Goal: Task Accomplishment & Management: Manage account settings

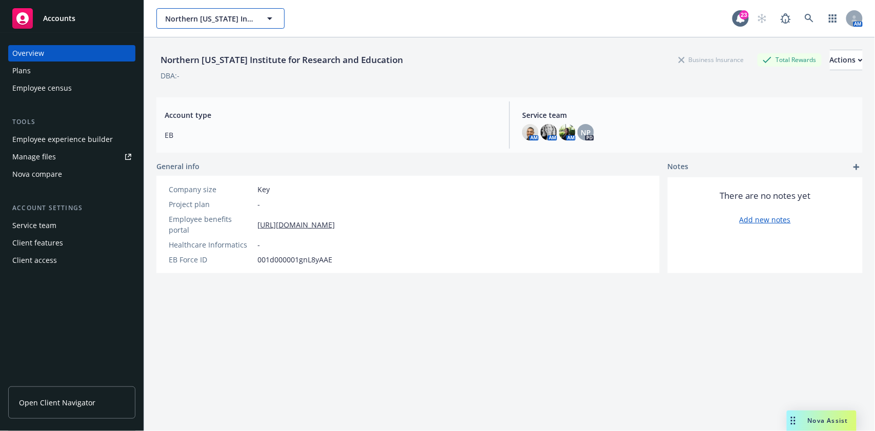
click at [235, 21] on span "Northern California Institute for Research and Education" at bounding box center [209, 18] width 89 height 11
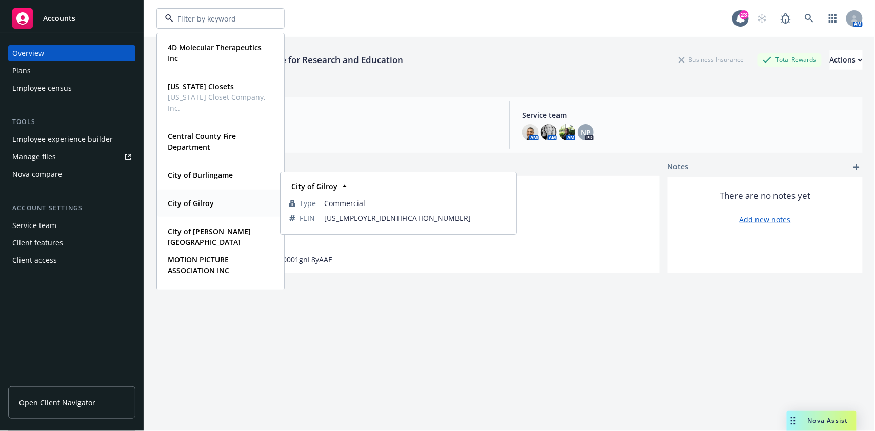
click at [207, 208] on strong "City of Gilroy" at bounding box center [191, 204] width 46 height 10
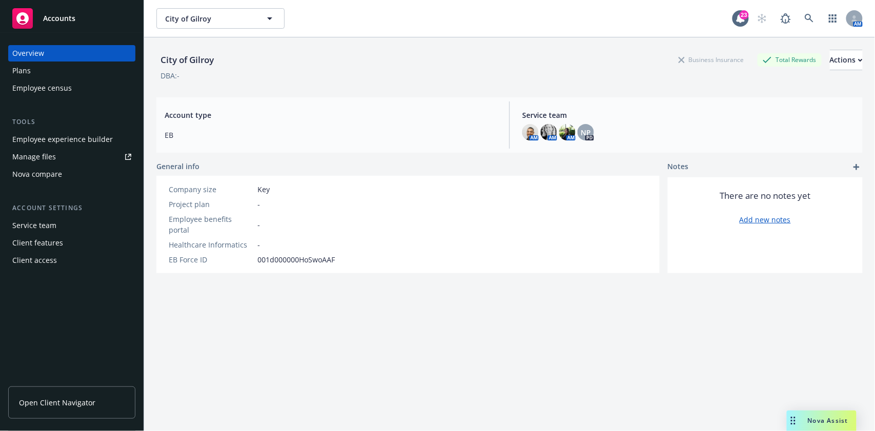
click at [70, 157] on link "Manage files" at bounding box center [71, 157] width 127 height 16
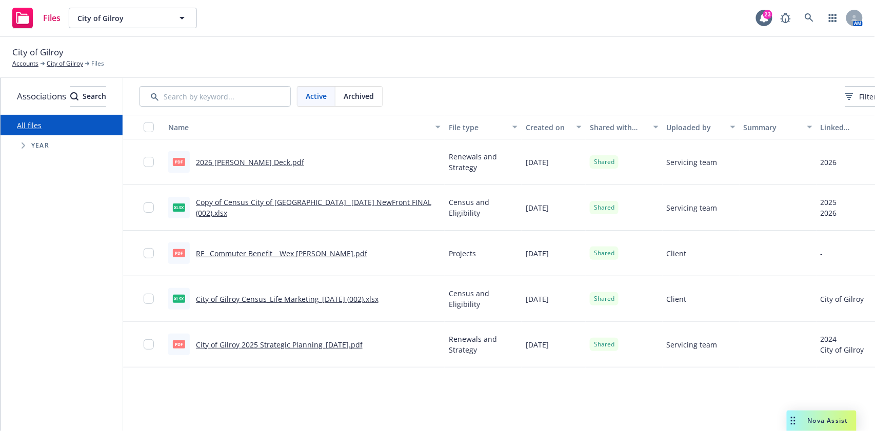
scroll to position [0, 104]
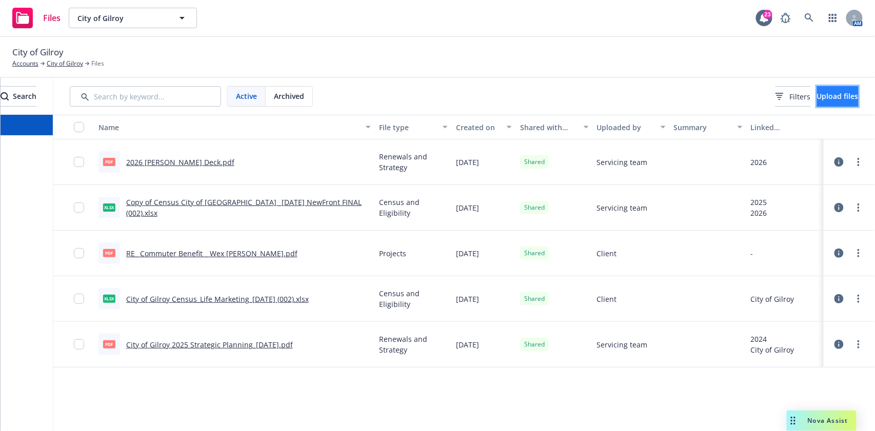
click at [817, 93] on span "Upload files" at bounding box center [838, 96] width 42 height 10
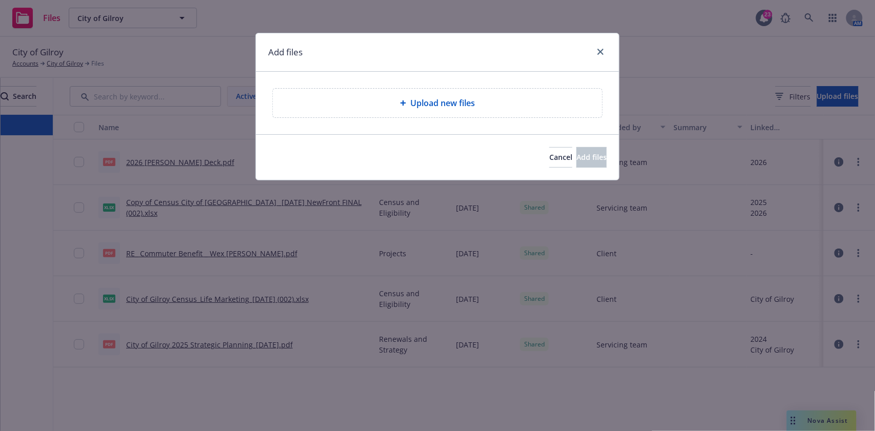
click at [465, 109] on div "Upload new files" at bounding box center [437, 103] width 329 height 29
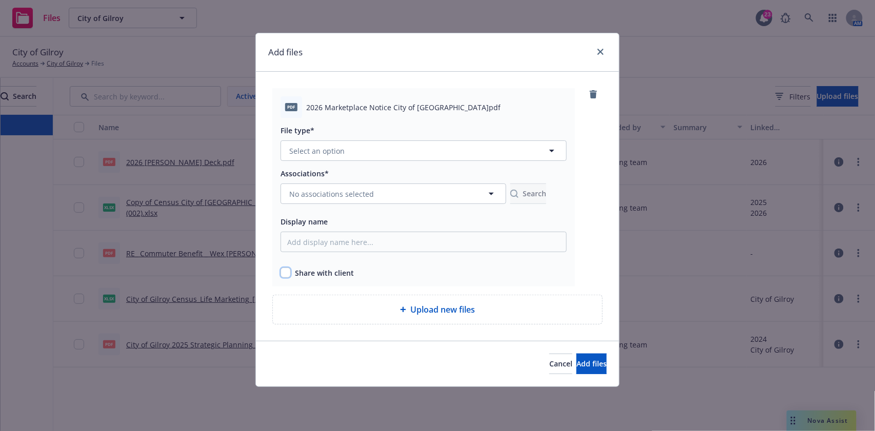
click at [283, 276] on input "checkbox" at bounding box center [286, 273] width 10 height 10
checkbox input "true"
click at [385, 149] on button "Select an option" at bounding box center [424, 151] width 286 height 21
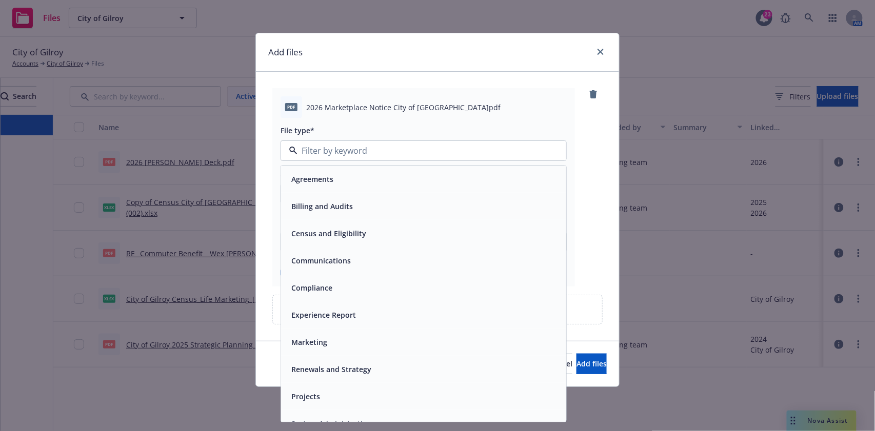
scroll to position [15, 0]
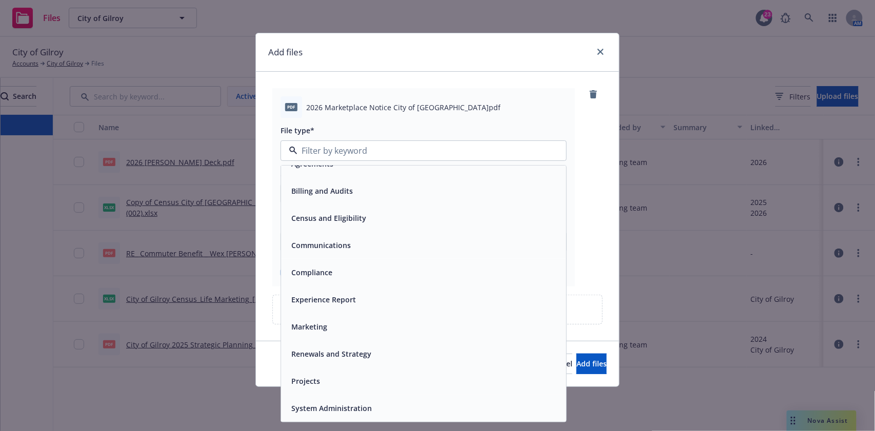
click at [331, 271] on span "Compliance" at bounding box center [311, 272] width 41 height 11
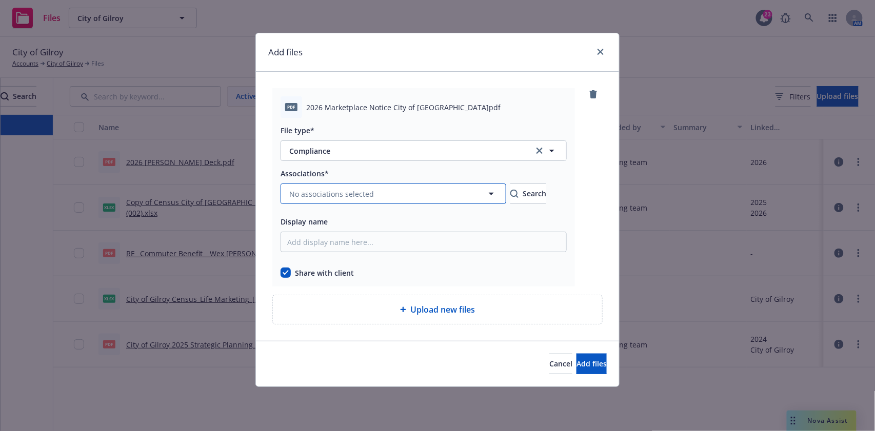
click at [386, 187] on button "No associations selected" at bounding box center [394, 194] width 226 height 21
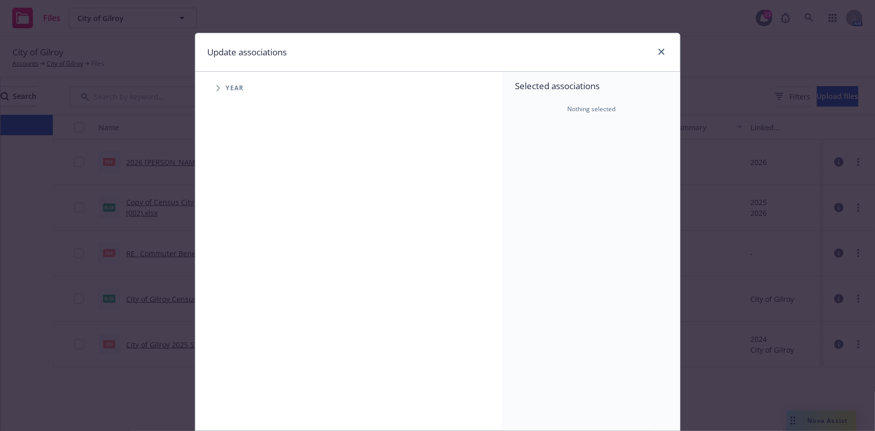
click at [228, 89] on span "Year" at bounding box center [235, 88] width 18 height 6
click at [215, 92] on span "Tree Example" at bounding box center [218, 88] width 16 height 16
click at [240, 226] on input "Tree Example" at bounding box center [244, 229] width 10 height 10
checkbox input "true"
click at [239, 254] on input "Tree Example" at bounding box center [244, 252] width 10 height 10
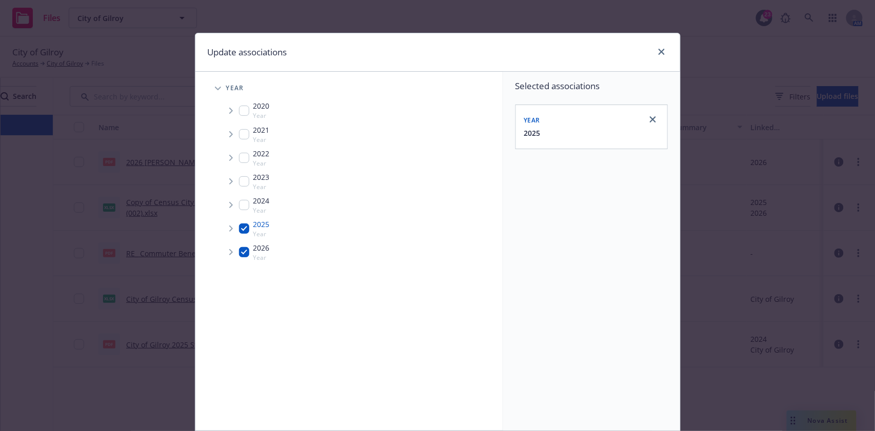
checkbox input "true"
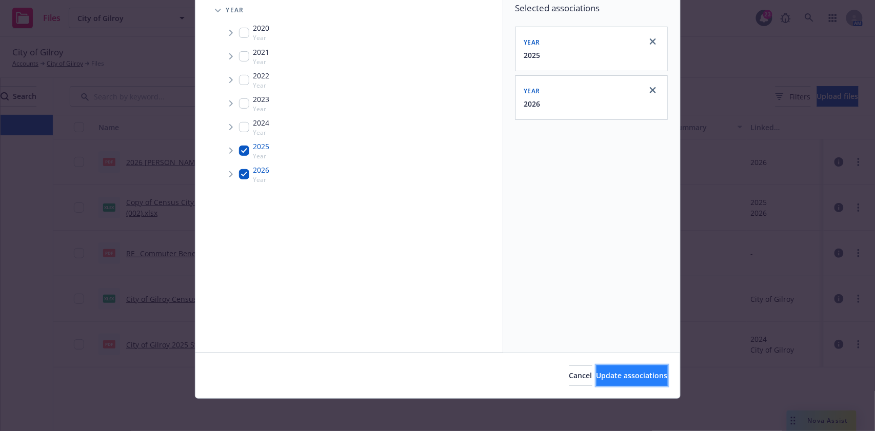
click at [605, 379] on span "Update associations" at bounding box center [632, 376] width 71 height 10
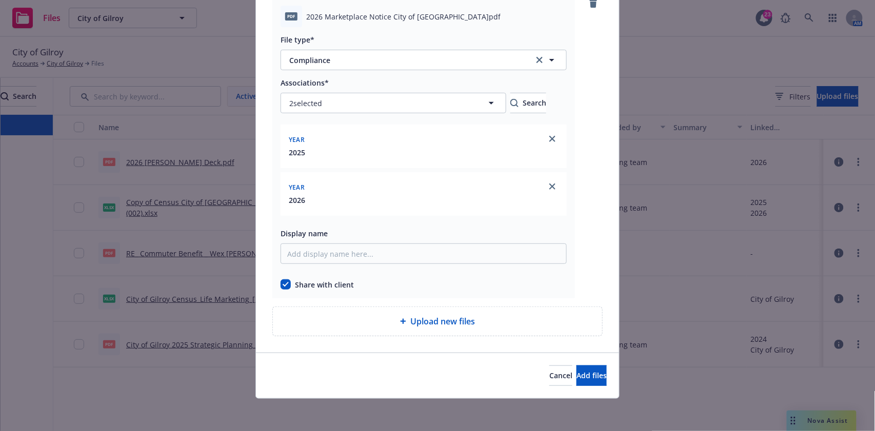
scroll to position [91, 0]
click at [401, 332] on div "Upload new files" at bounding box center [437, 321] width 329 height 29
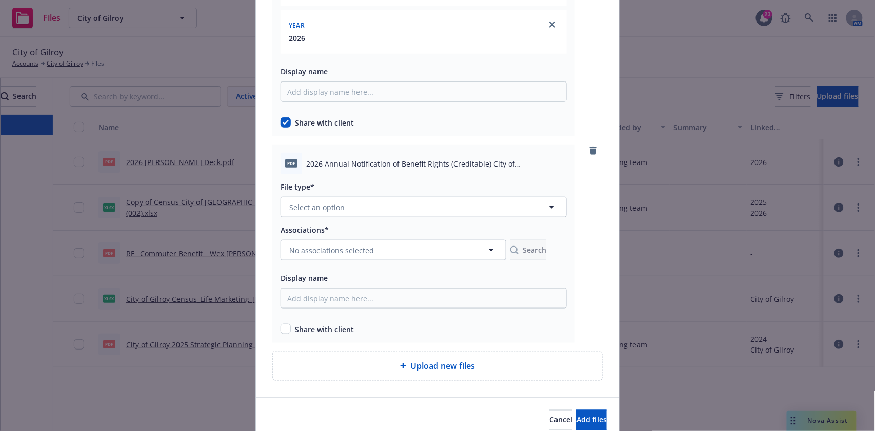
scroll to position [298, 0]
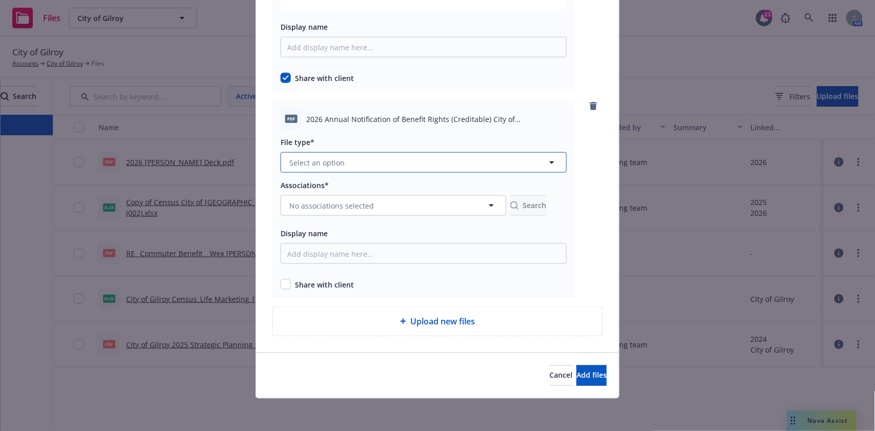
click at [348, 159] on button "Select an option" at bounding box center [424, 162] width 286 height 21
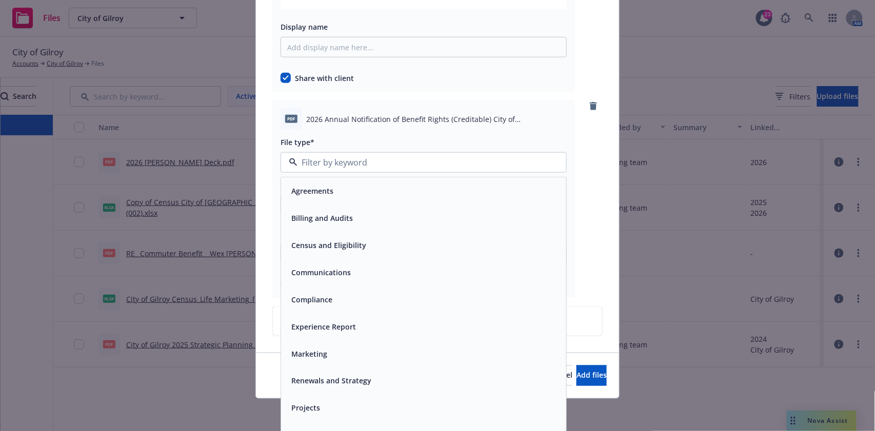
click at [318, 306] on div "Compliance" at bounding box center [310, 299] width 47 height 15
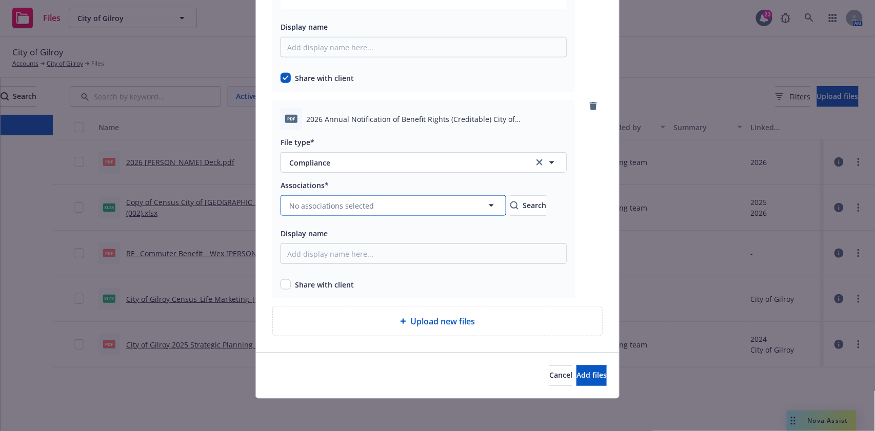
click at [366, 205] on span "No associations selected" at bounding box center [331, 206] width 85 height 11
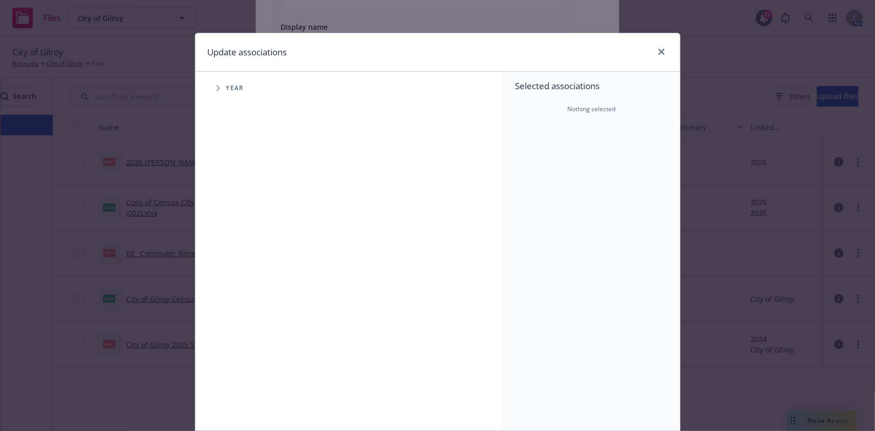
click at [210, 92] on span "Tree Example" at bounding box center [218, 88] width 16 height 16
click at [240, 254] on input "Tree Example" at bounding box center [244, 252] width 10 height 10
checkbox input "true"
click at [239, 236] on div "2025 Year" at bounding box center [254, 228] width 31 height 19
checkbox input "true"
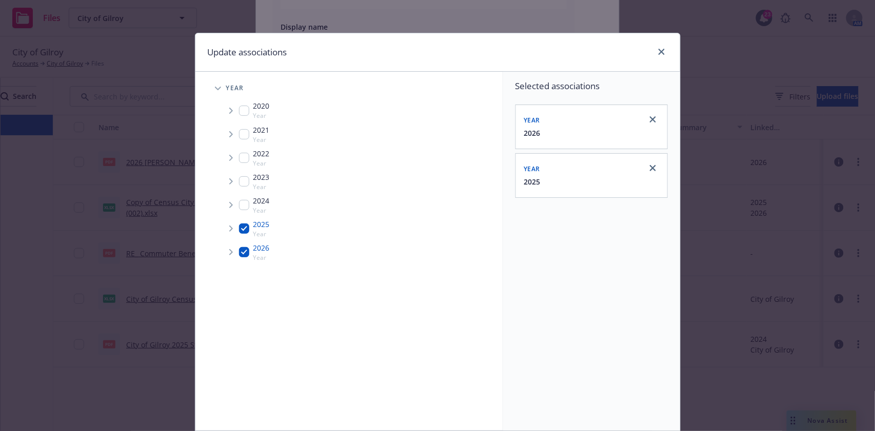
scroll to position [78, 0]
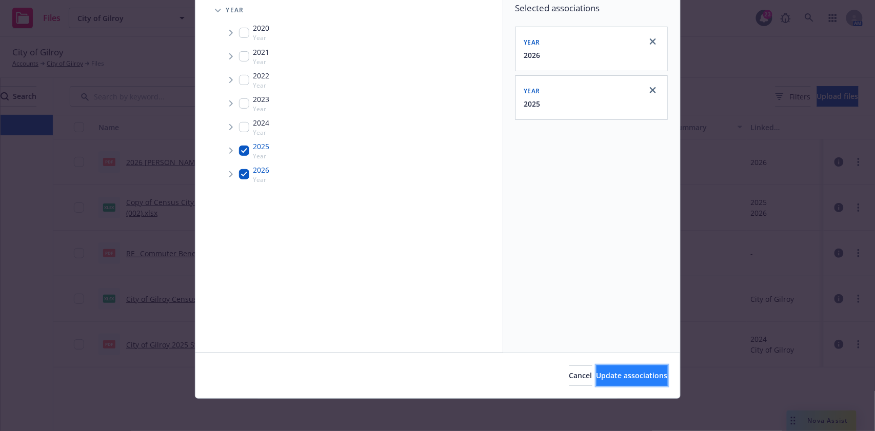
click at [597, 378] on span "Update associations" at bounding box center [632, 376] width 71 height 10
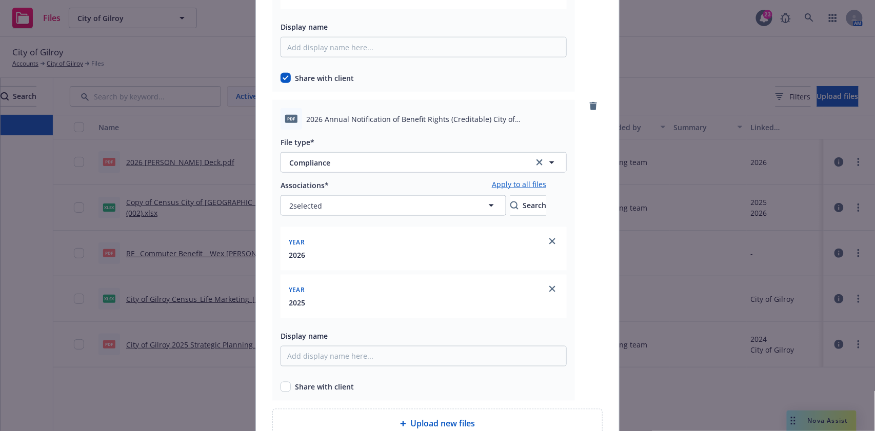
scroll to position [400, 0]
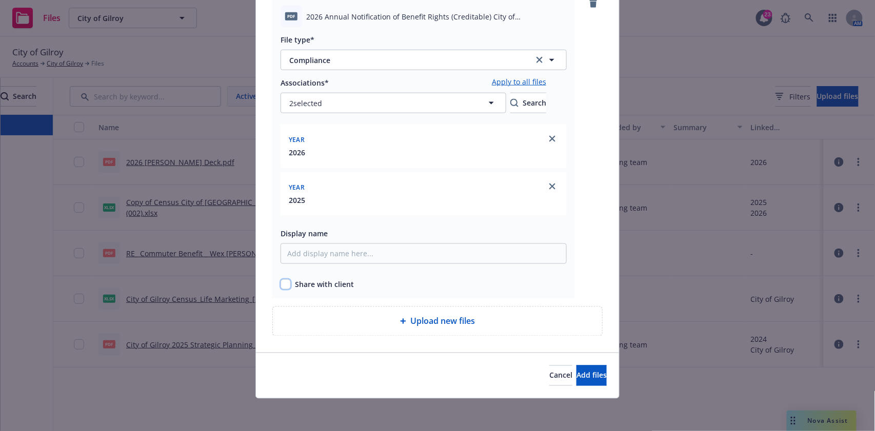
click at [281, 287] on input "checkbox" at bounding box center [286, 285] width 10 height 10
checkbox input "true"
click at [585, 371] on span "Add files" at bounding box center [592, 376] width 30 height 10
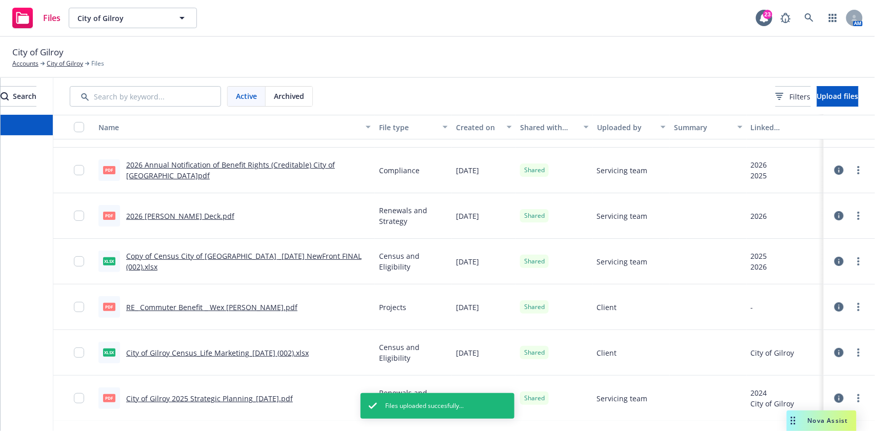
scroll to position [0, 0]
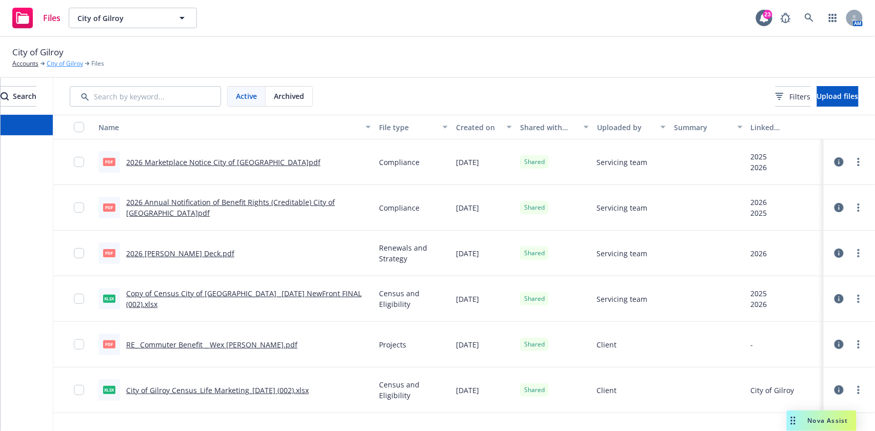
click at [62, 62] on link "City of Gilroy" at bounding box center [65, 63] width 36 height 9
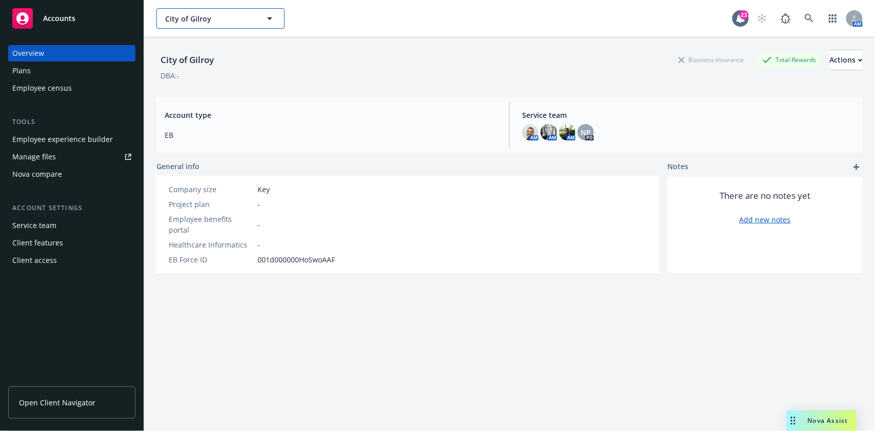
click at [233, 14] on span "City of Gilroy" at bounding box center [209, 18] width 89 height 11
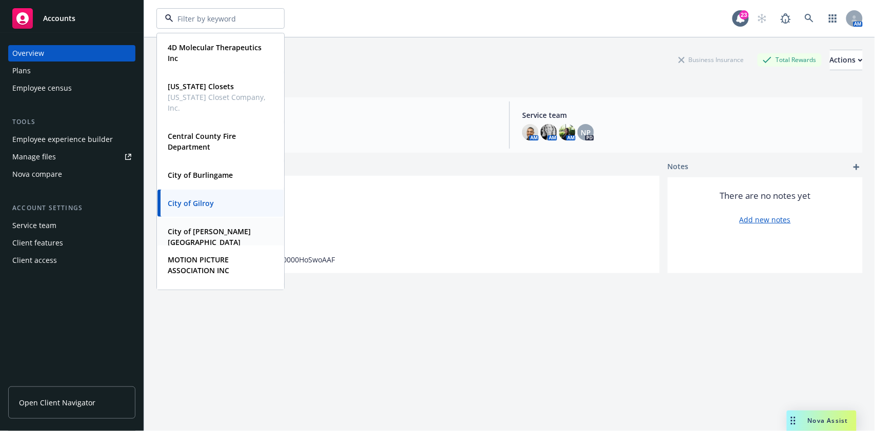
click at [212, 232] on strong "City of [PERSON_NAME][GEOGRAPHIC_DATA][PERSON_NAME]" at bounding box center [209, 242] width 83 height 31
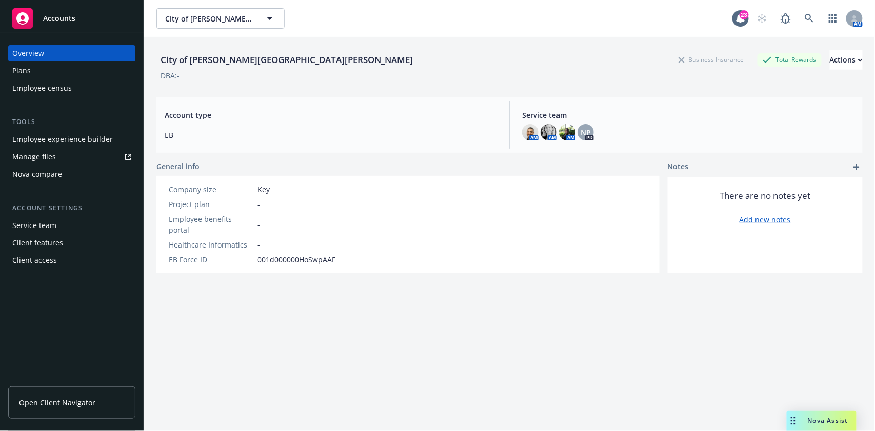
click at [50, 159] on div "Manage files" at bounding box center [34, 157] width 44 height 16
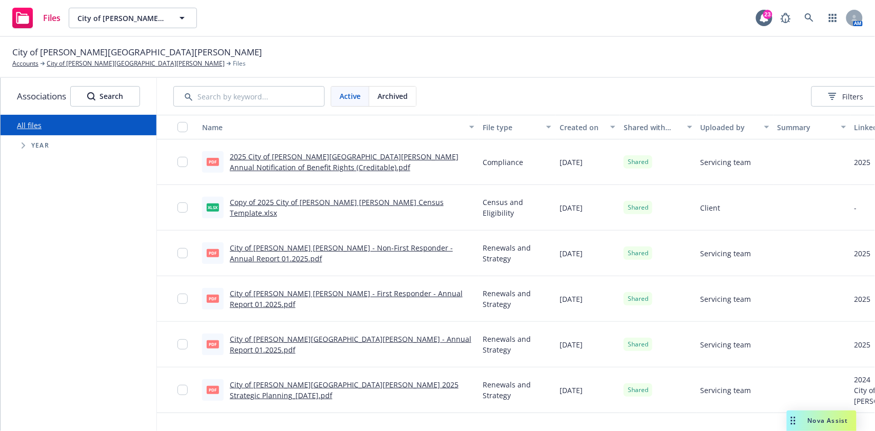
scroll to position [0, 104]
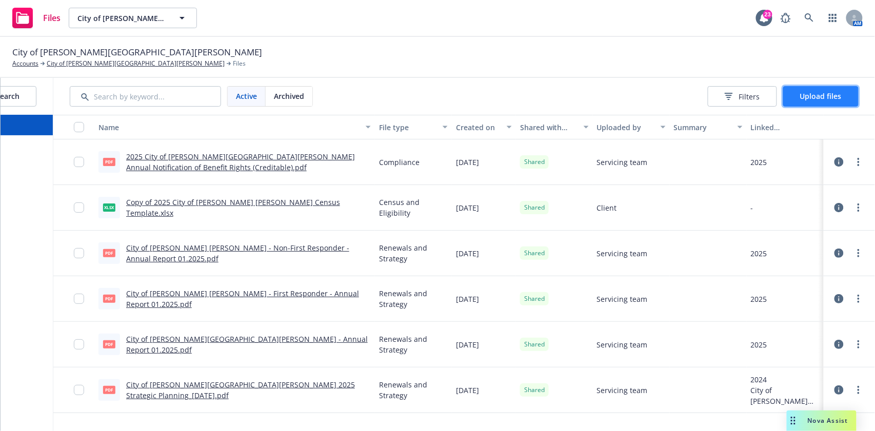
click at [819, 93] on span "Upload files" at bounding box center [821, 96] width 42 height 10
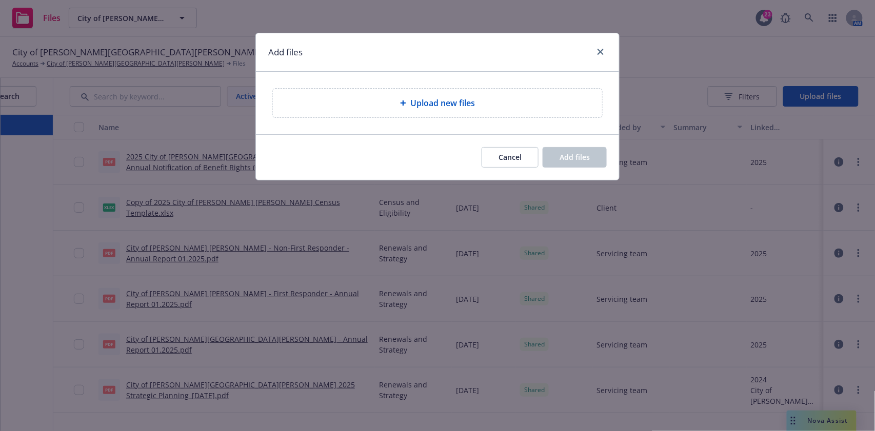
click at [351, 98] on div "Upload new files" at bounding box center [437, 103] width 313 height 12
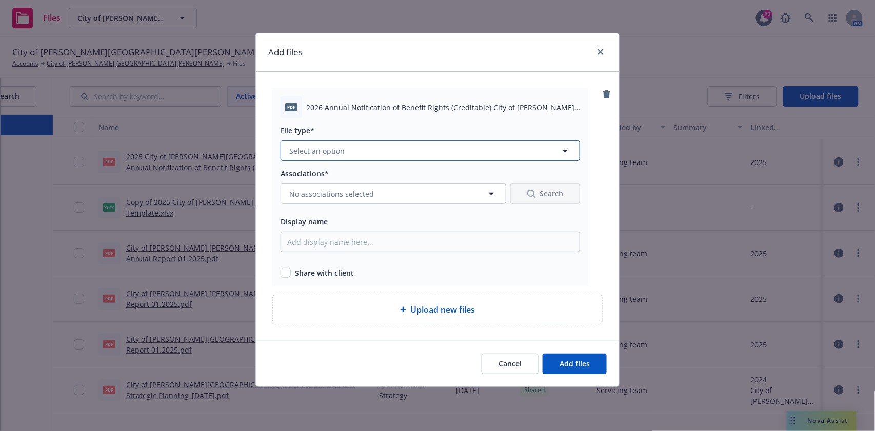
click at [330, 152] on span "Select an option" at bounding box center [316, 151] width 55 height 11
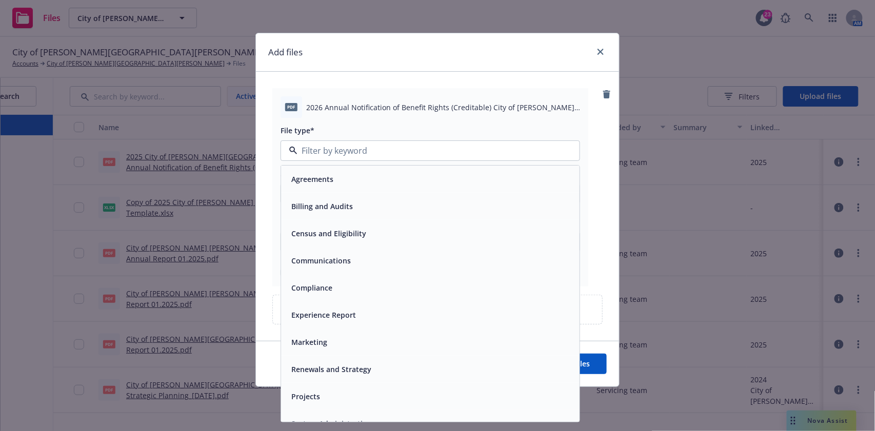
click at [328, 283] on span "Compliance" at bounding box center [311, 288] width 41 height 11
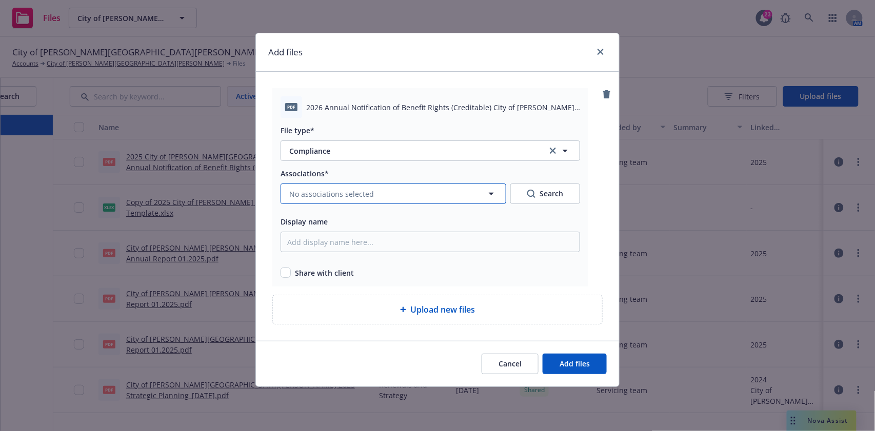
click at [363, 194] on span "No associations selected" at bounding box center [331, 194] width 85 height 11
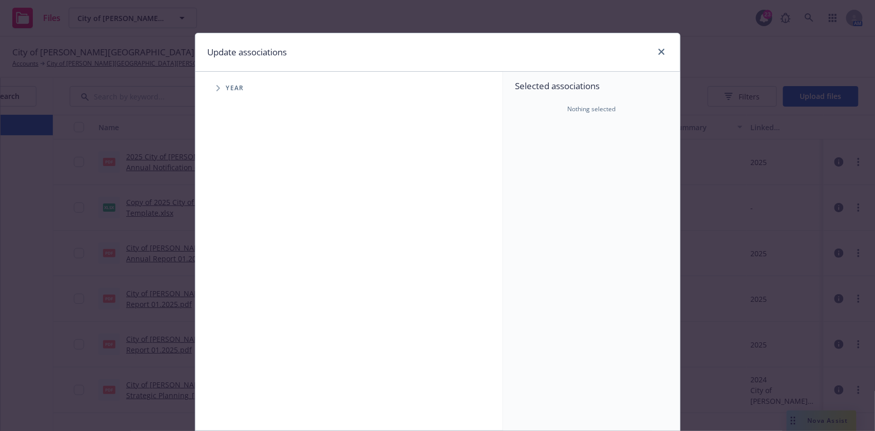
click at [210, 86] on span "Tree Example" at bounding box center [218, 88] width 16 height 16
click at [242, 256] on input "Tree Example" at bounding box center [244, 252] width 10 height 10
checkbox input "true"
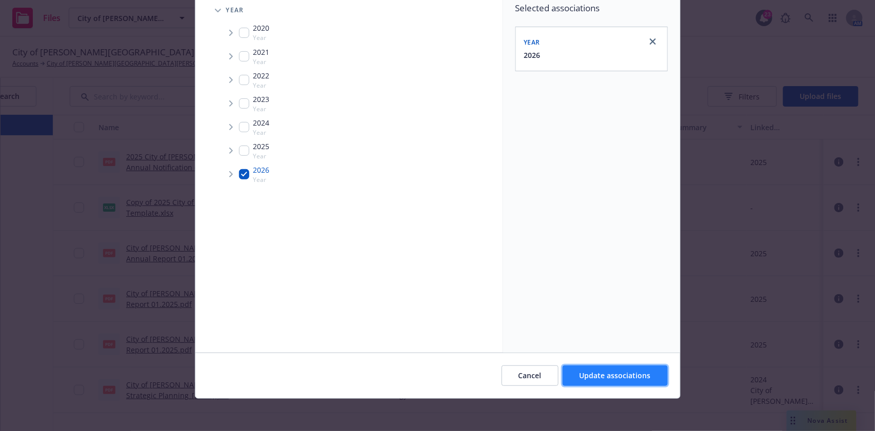
click at [593, 369] on button "Update associations" at bounding box center [615, 376] width 105 height 21
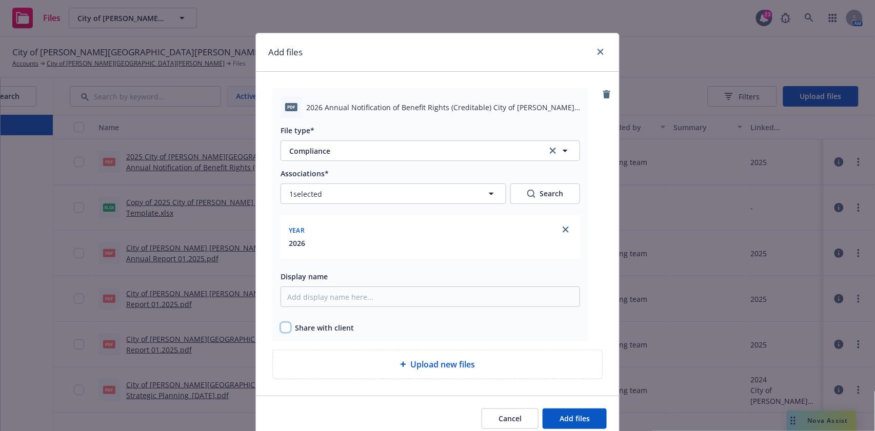
click at [281, 325] on input "checkbox" at bounding box center [286, 328] width 10 height 10
checkbox input "true"
click at [391, 360] on div "Upload new files" at bounding box center [437, 365] width 313 height 12
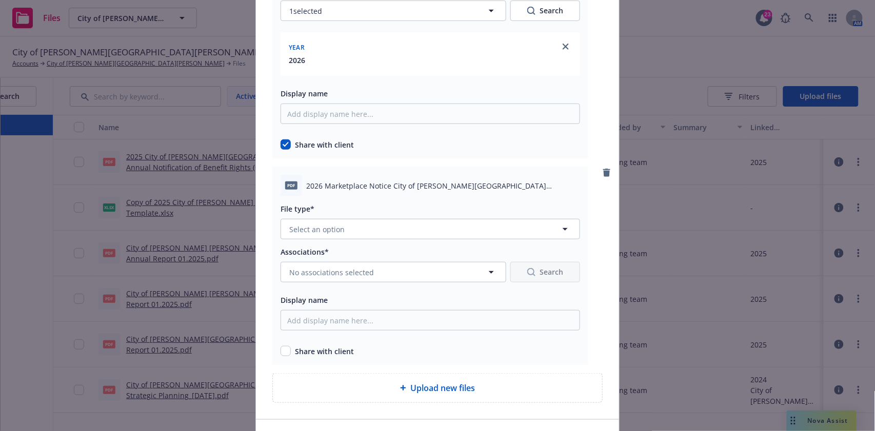
scroll to position [191, 0]
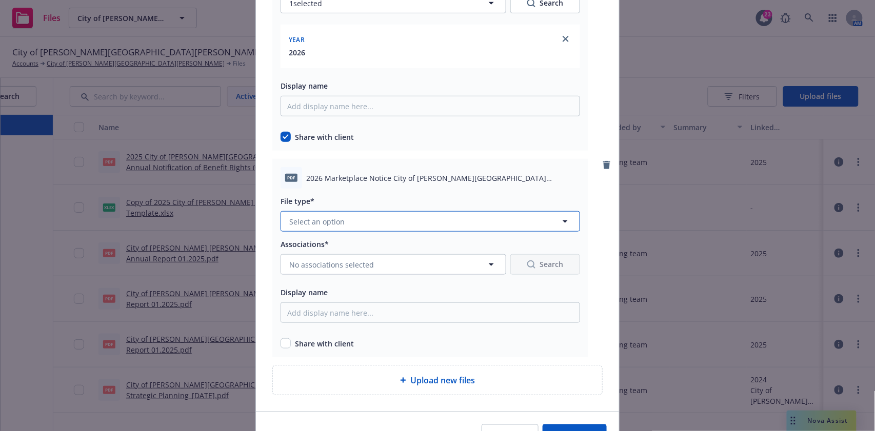
click at [450, 219] on button "Select an option" at bounding box center [431, 221] width 300 height 21
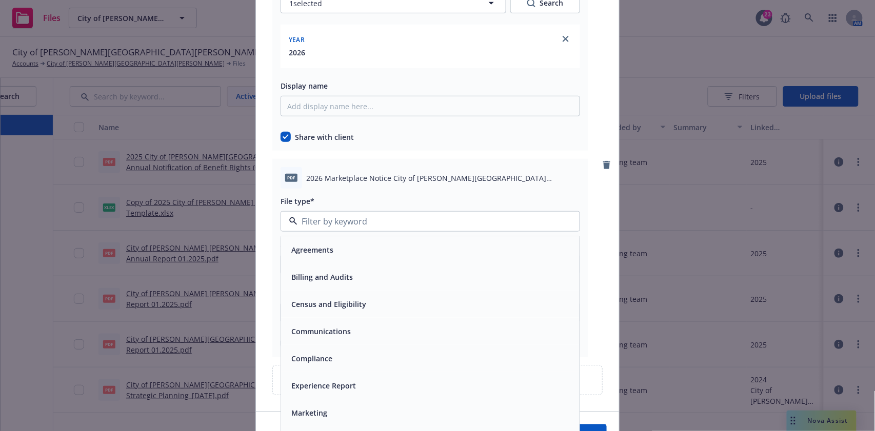
click at [334, 355] on div "Compliance" at bounding box center [430, 358] width 286 height 15
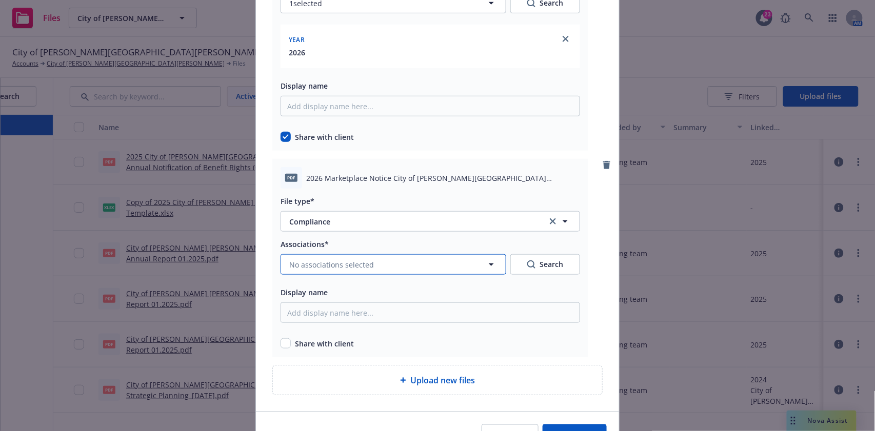
click at [395, 258] on button "No associations selected" at bounding box center [394, 264] width 226 height 21
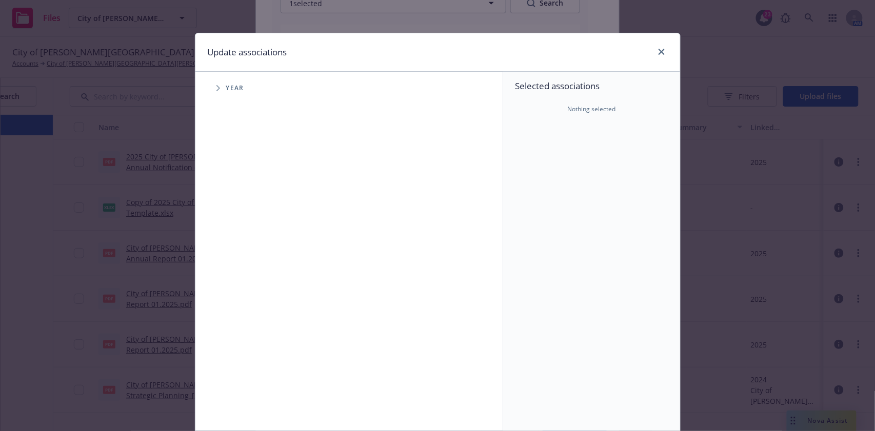
click at [216, 89] on icon "Tree Example" at bounding box center [218, 88] width 4 height 6
click at [242, 254] on input "Tree Example" at bounding box center [244, 252] width 10 height 10
checkbox input "true"
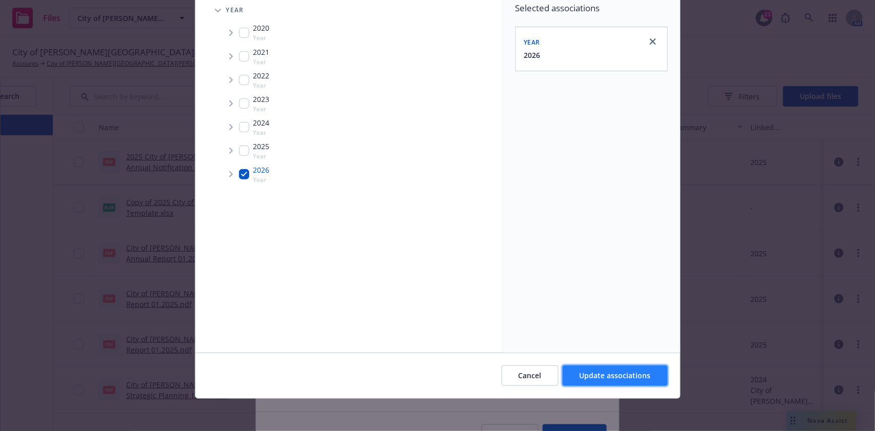
click at [626, 383] on button "Update associations" at bounding box center [615, 376] width 105 height 21
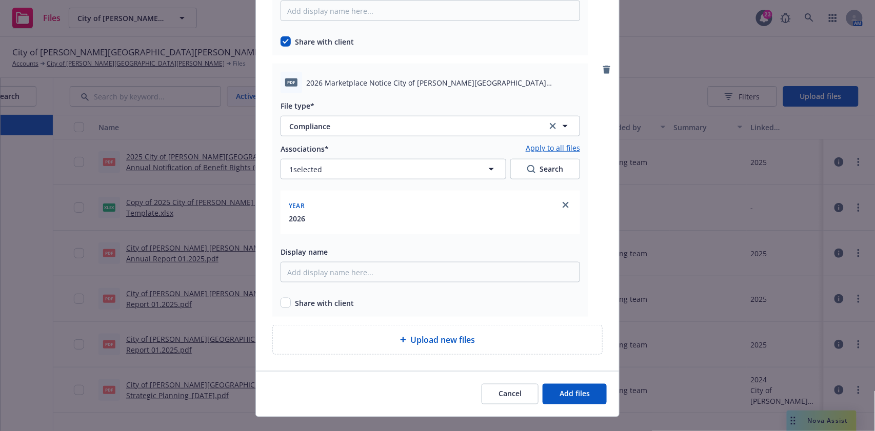
scroll to position [287, 0]
click at [283, 306] on input "checkbox" at bounding box center [286, 302] width 10 height 10
checkbox input "true"
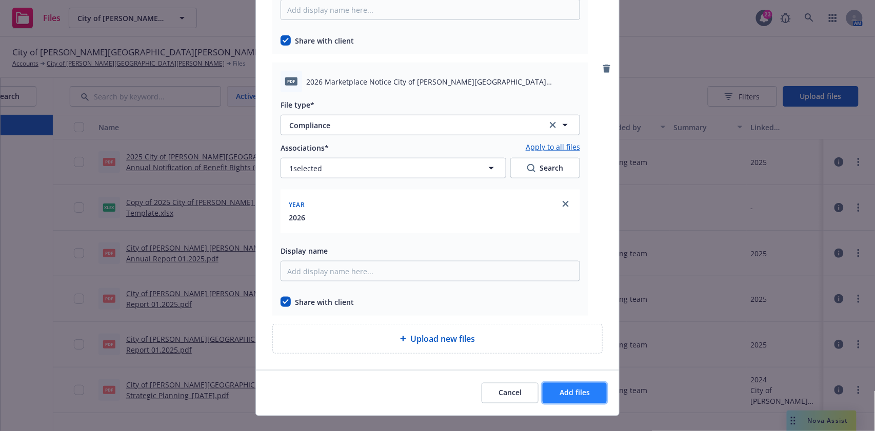
click at [586, 397] on button "Add files" at bounding box center [575, 393] width 64 height 21
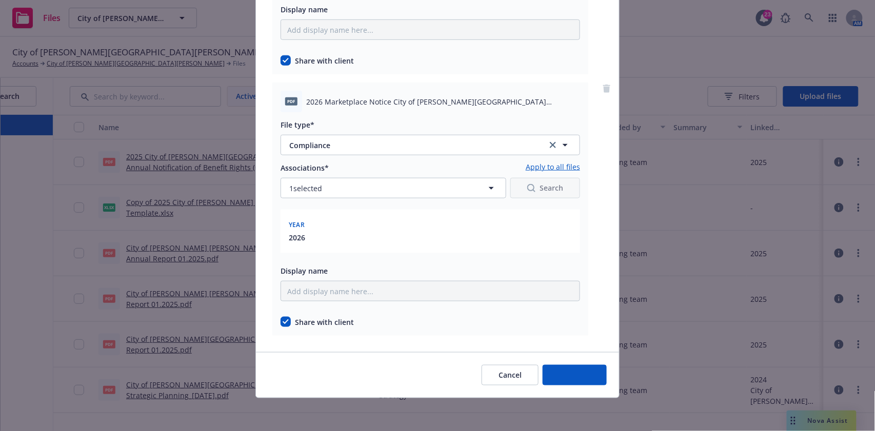
scroll to position [267, 0]
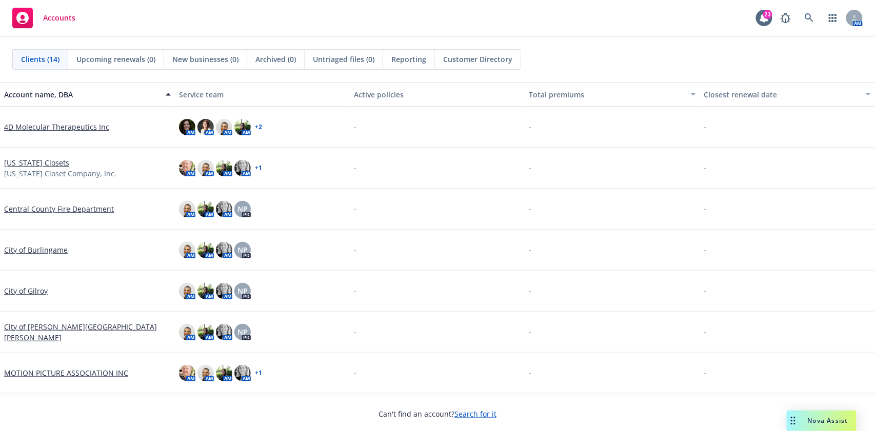
click at [28, 330] on link "City of [PERSON_NAME][GEOGRAPHIC_DATA][PERSON_NAME]" at bounding box center [87, 333] width 167 height 22
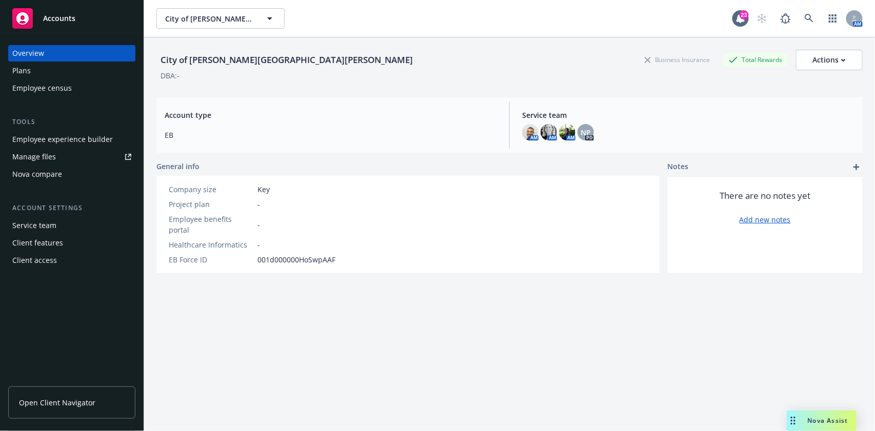
click at [45, 163] on div "Manage files" at bounding box center [34, 157] width 44 height 16
click at [205, 13] on span "City of [PERSON_NAME][GEOGRAPHIC_DATA][PERSON_NAME]" at bounding box center [209, 18] width 89 height 11
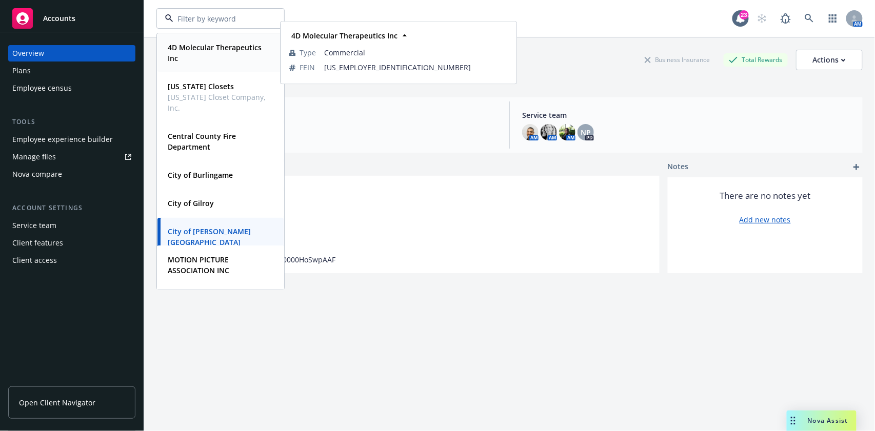
click at [228, 57] on span "4D Molecular Therapeutics Inc" at bounding box center [220, 53] width 104 height 22
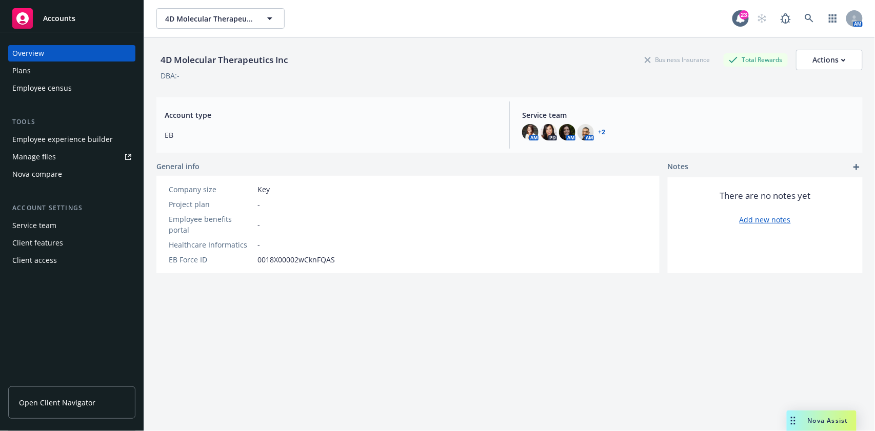
click at [41, 70] on div "Plans" at bounding box center [71, 71] width 119 height 16
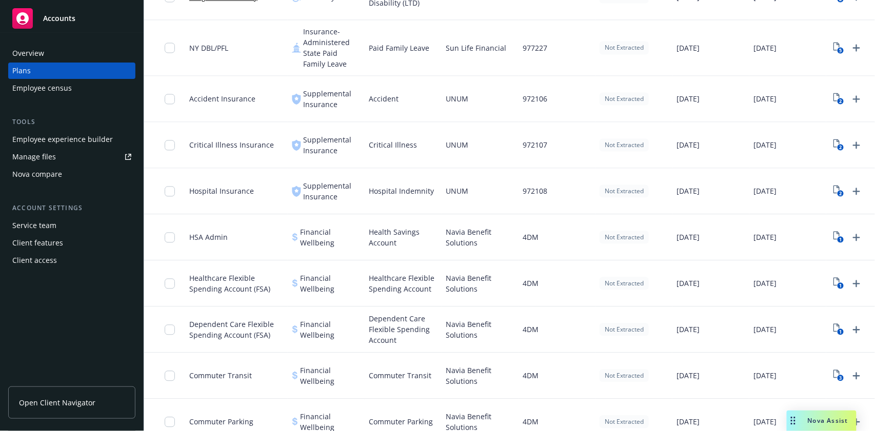
scroll to position [0, 48]
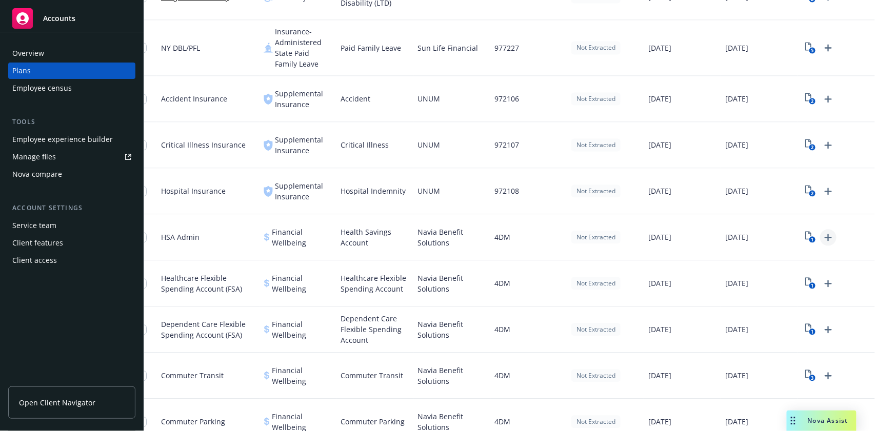
click at [822, 234] on icon "Upload Plan Documents" at bounding box center [828, 238] width 12 height 12
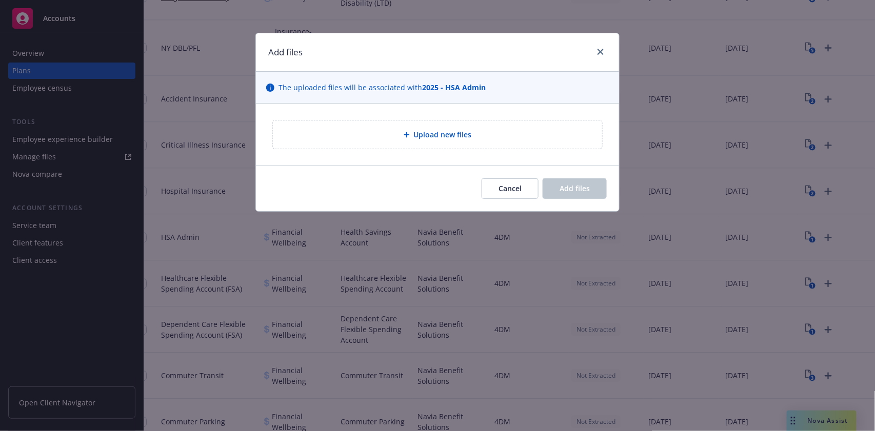
click at [425, 143] on div "Upload new files" at bounding box center [437, 135] width 329 height 28
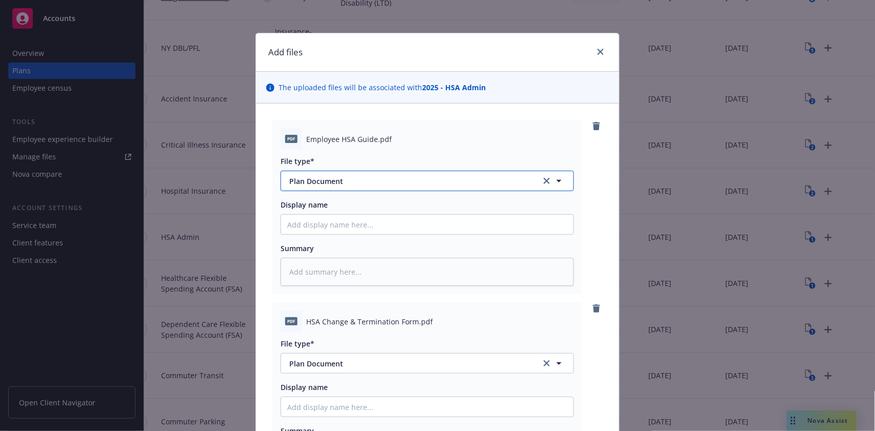
click at [355, 185] on span "Plan Document" at bounding box center [407, 181] width 237 height 11
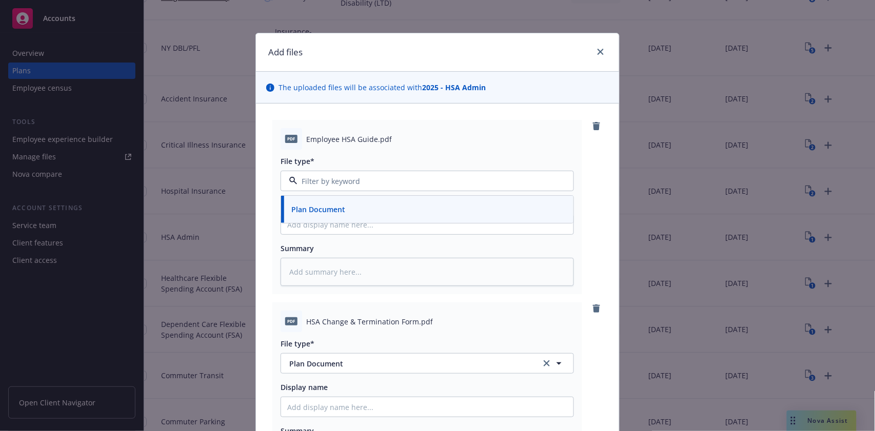
click at [337, 220] on div "Plan Document" at bounding box center [427, 209] width 292 height 27
click at [337, 230] on input "Display name" at bounding box center [427, 224] width 292 height 19
type textarea "x"
type input "2"
type textarea "x"
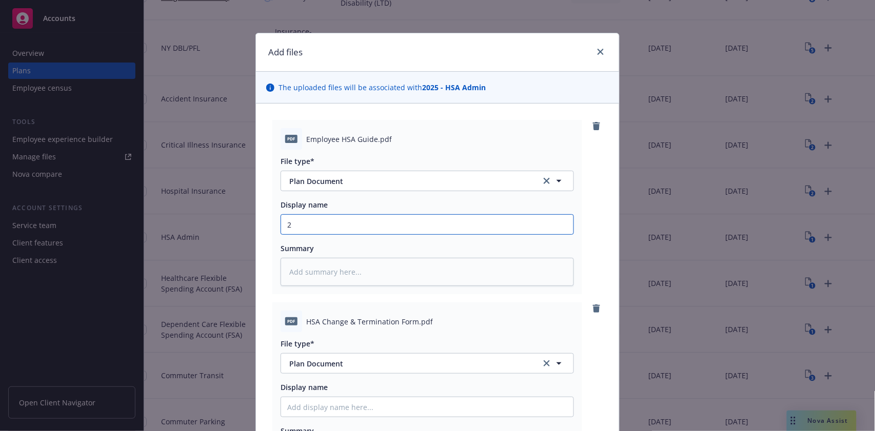
type input "20"
type textarea "x"
type input "202"
type textarea "x"
type input "2025"
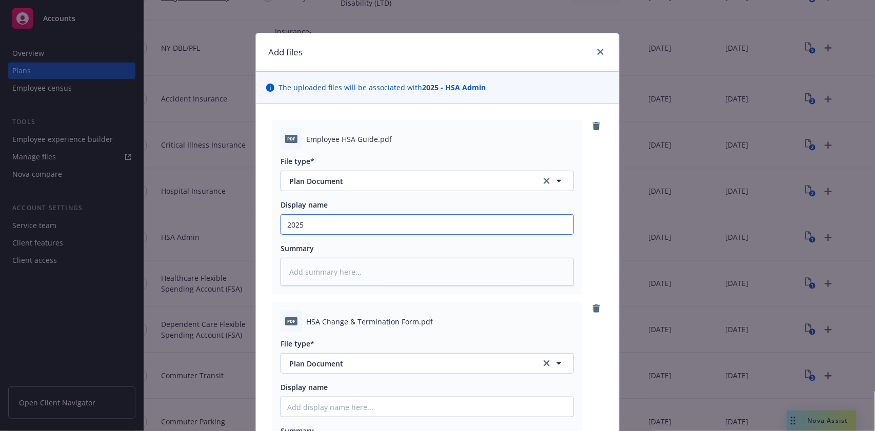
type textarea "x"
type input "2025"
type textarea "x"
type input "2025 N"
type textarea "x"
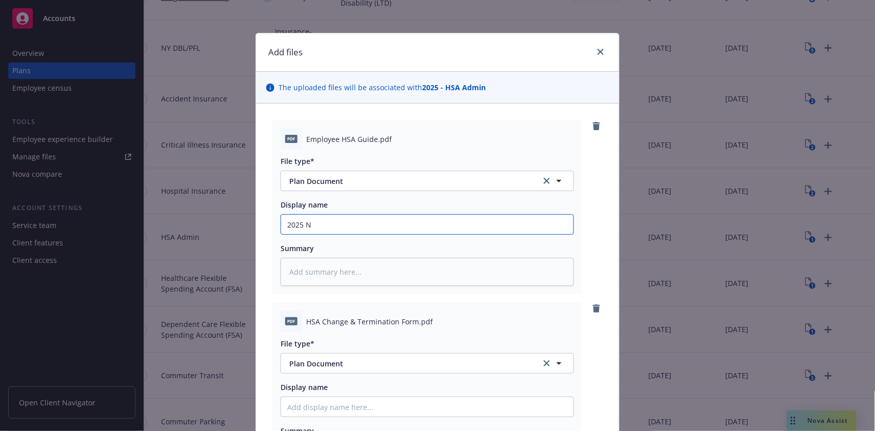
type input "2025 Na"
type textarea "x"
type input "2025 N"
type textarea "x"
type input "2025"
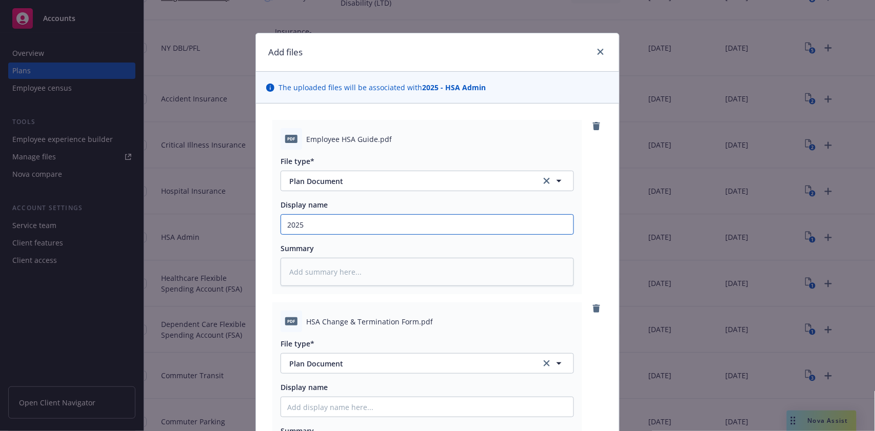
type textarea "x"
type input "2025"
type textarea "x"
type input "202"
type textarea "x"
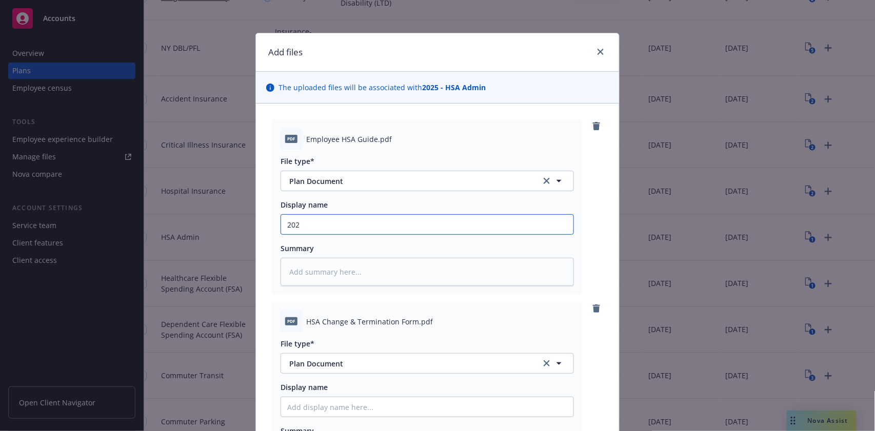
type input "20"
type textarea "x"
type input "2"
type textarea "x"
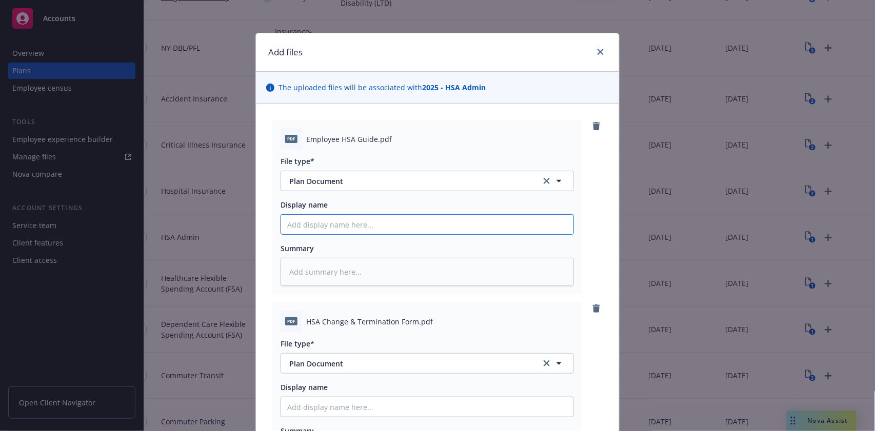
type input "N"
type textarea "x"
type input "Na"
type textarea "x"
type input "Nav"
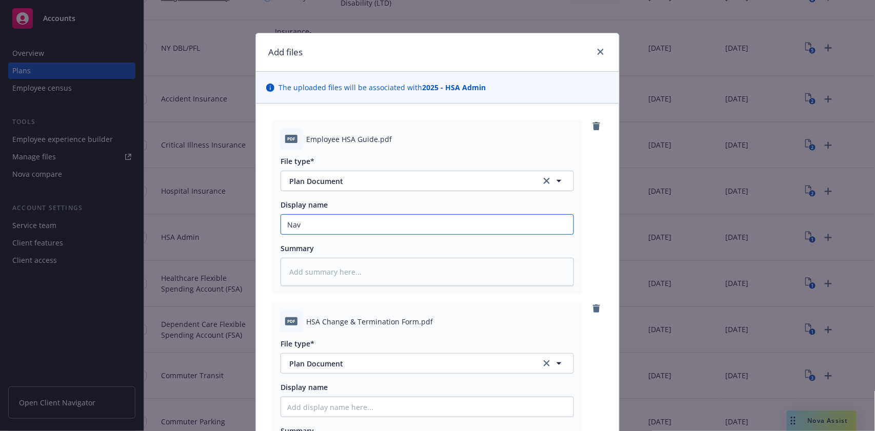
type textarea "x"
type input "Navi"
type textarea "x"
type input "Navia"
type textarea "x"
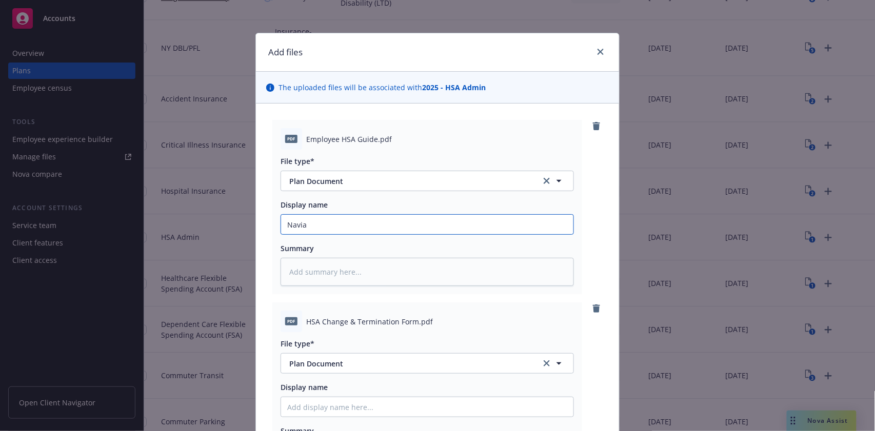
type input "Navia"
type textarea "x"
type input "Navia H"
type textarea "x"
type input "Navia HS"
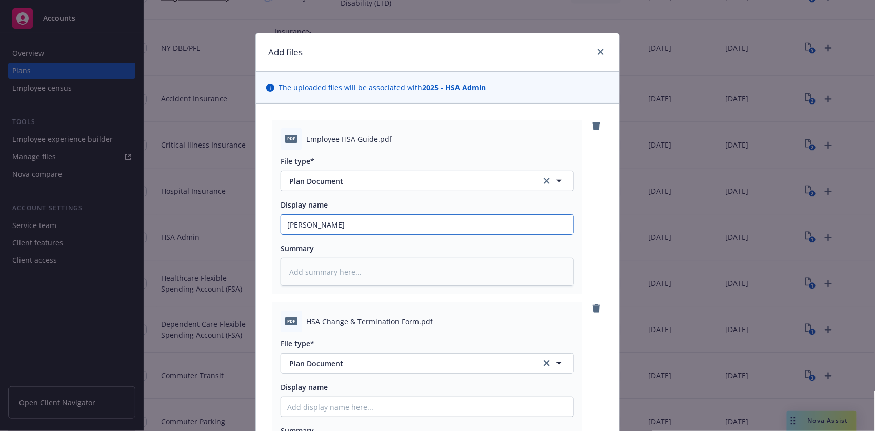
type textarea "x"
type input "Navia HSA"
type textarea "x"
type input "Navia HSA"
type textarea "x"
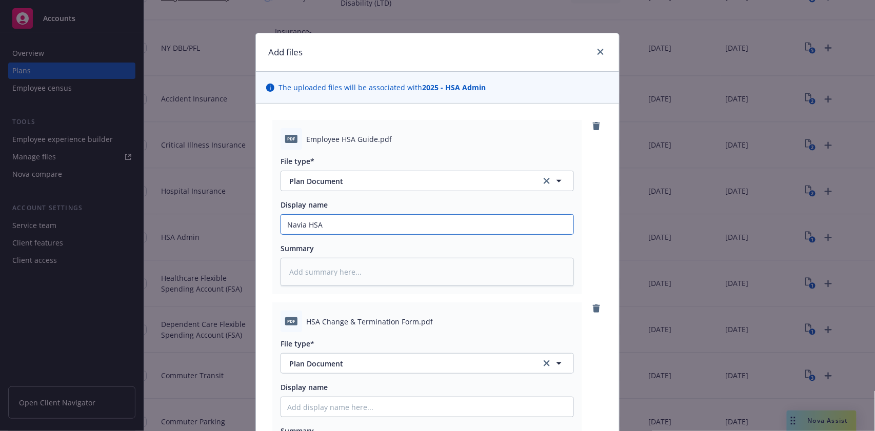
type input "Navia HSA G"
type textarea "x"
type input "Navia HSA Gu"
type textarea "x"
type input "Navia HSA Gui"
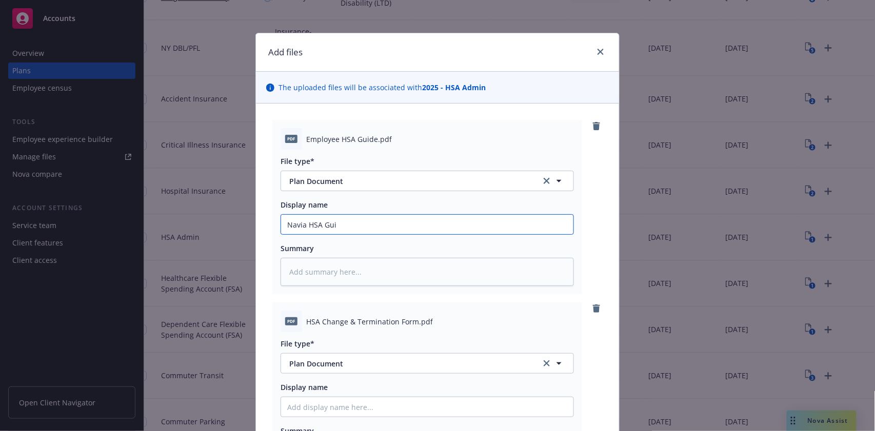
type textarea "x"
type input "Navia HSA Guid"
type textarea "x"
type input "Navia HSA Guide"
type textarea "x"
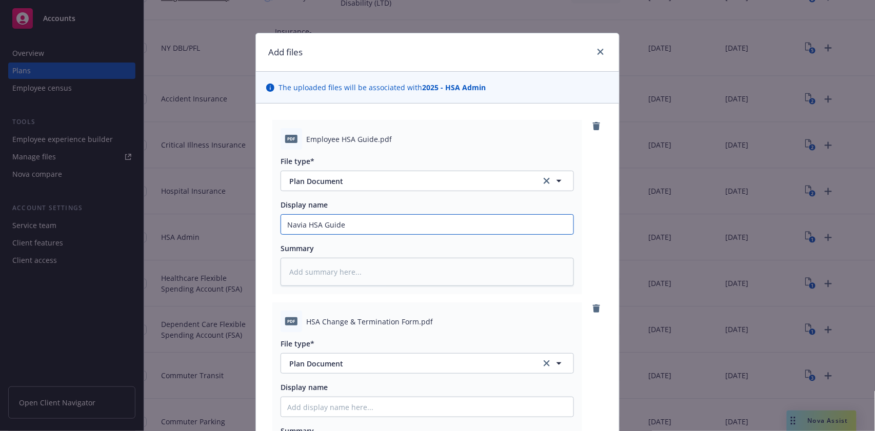
type input "Navia HSA Guide"
type textarea "x"
type input "Navia HSA Guide 4"
type textarea "x"
type input "Navia HSA Guide 4D"
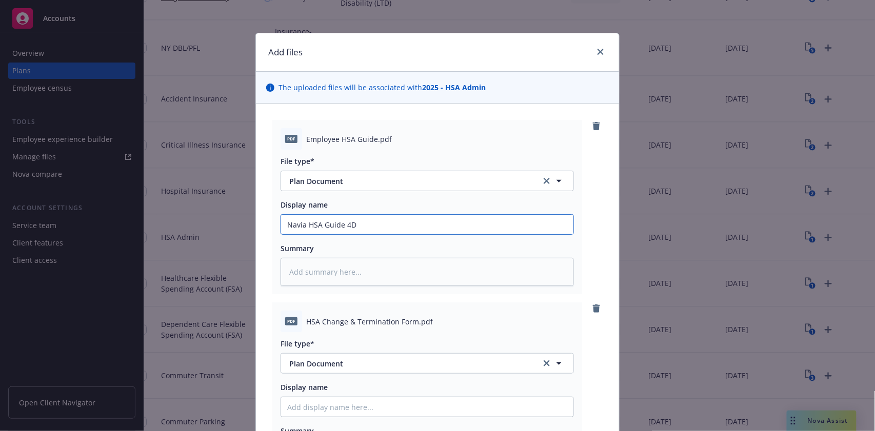
type textarea "x"
type input "Navia HSA Guide 4DM"
type textarea "x"
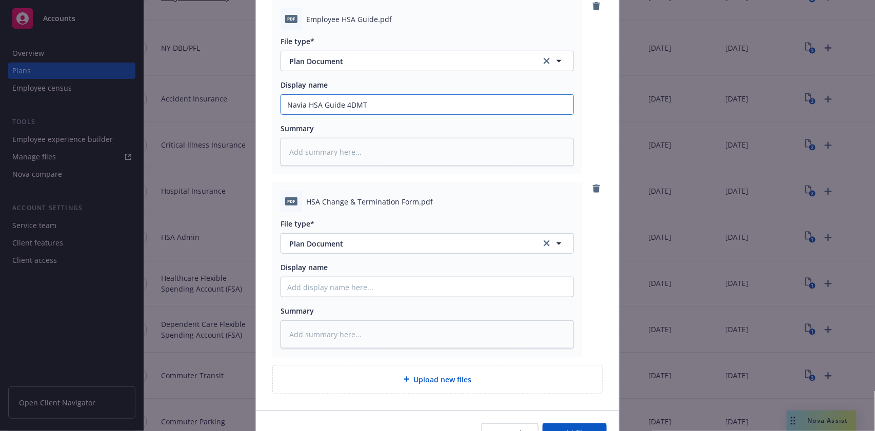
scroll to position [122, 0]
type input "Navia HSA Guide 4DMT"
click at [323, 287] on input "Display name" at bounding box center [427, 285] width 292 height 19
click at [359, 194] on div "pdf HSA Change & Termination Form.pdf" at bounding box center [427, 200] width 293 height 22
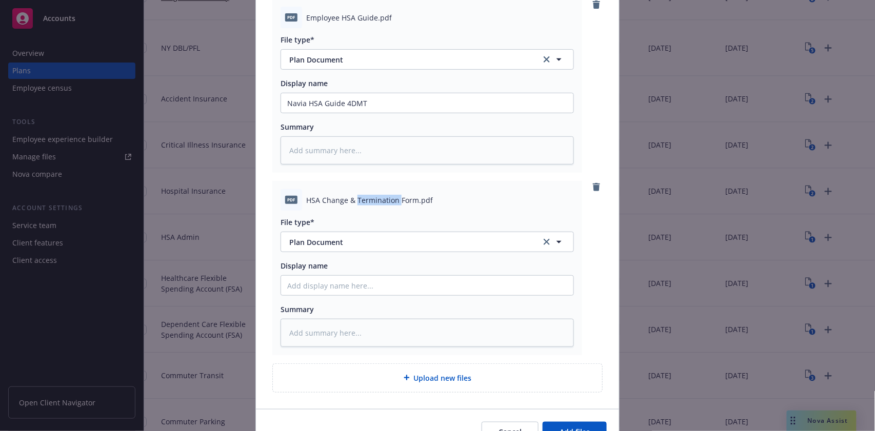
click at [359, 194] on div "pdf HSA Change & Termination Form.pdf" at bounding box center [427, 200] width 293 height 22
copy span "HSA Change & Termination Form.pdf"
click at [341, 289] on input "Display name" at bounding box center [427, 285] width 292 height 19
type textarea "x"
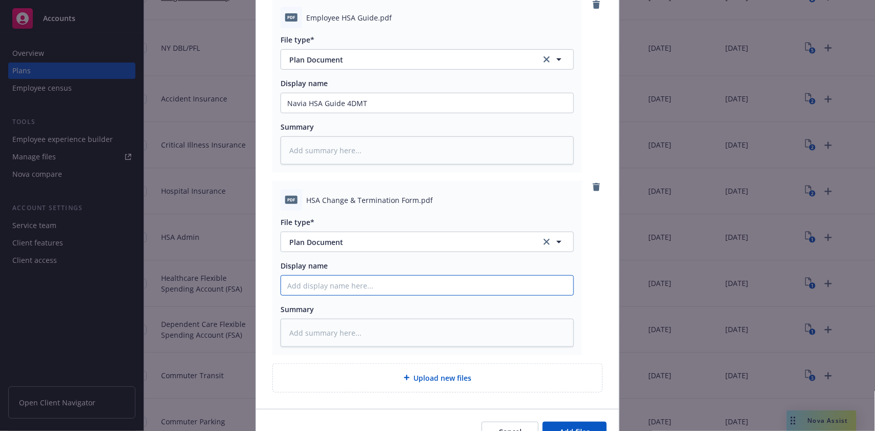
type input "N"
type textarea "x"
type input "Na"
type textarea "x"
type input "Nav"
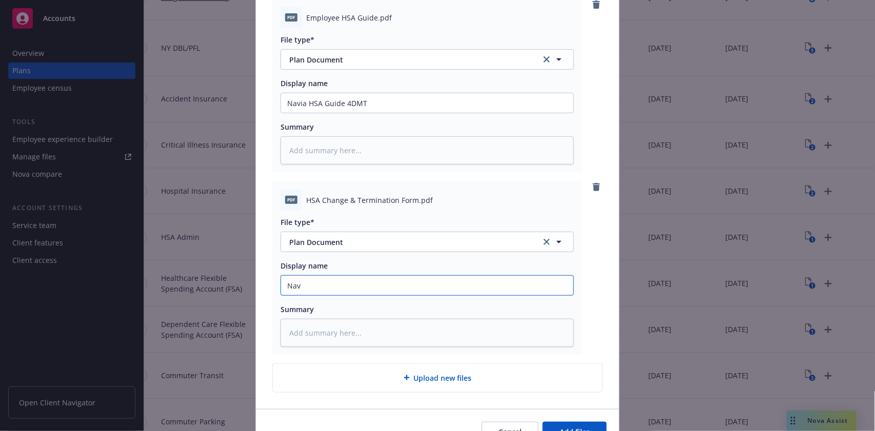
type textarea "x"
type input "Navi"
type textarea "x"
type input "Navia"
type textarea "x"
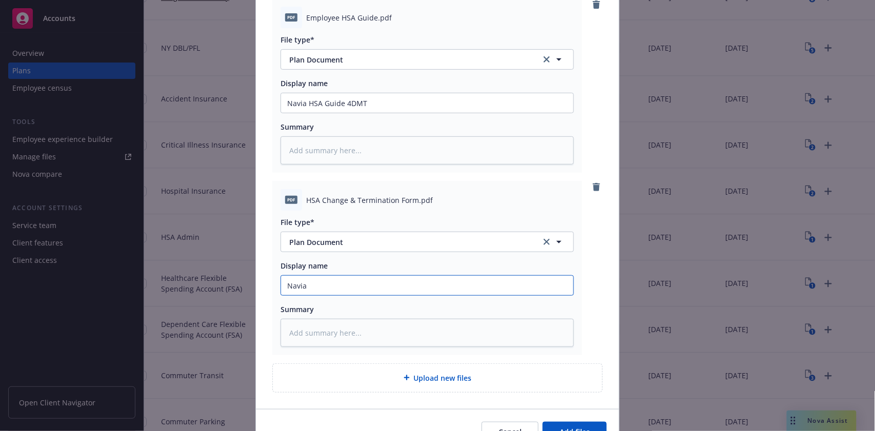
type input "Navia"
click at [341, 289] on input "Navia" at bounding box center [427, 285] width 292 height 19
paste input "HSA Change & Termination Form.pdf"
type textarea "x"
type input "Navia HSA Change & Termination Form.pdf"
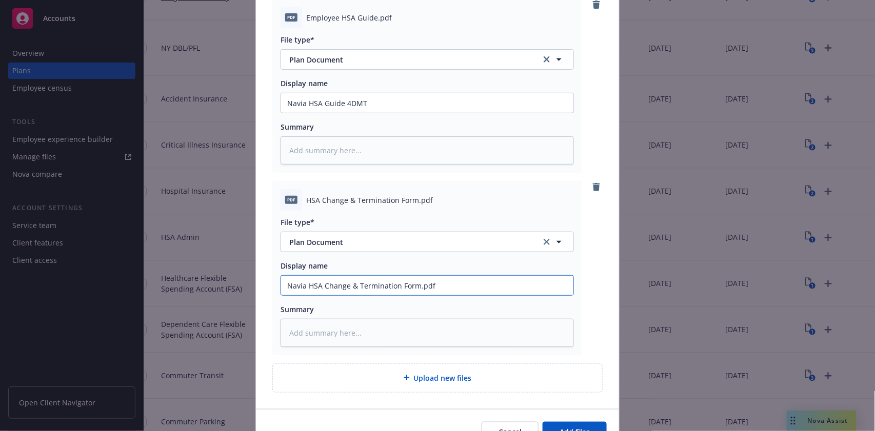
type textarea "x"
type input "Navia HSA Change & Termination Form.pd"
type textarea "x"
type input "Navia HSA Change & Termination Form.p"
type textarea "x"
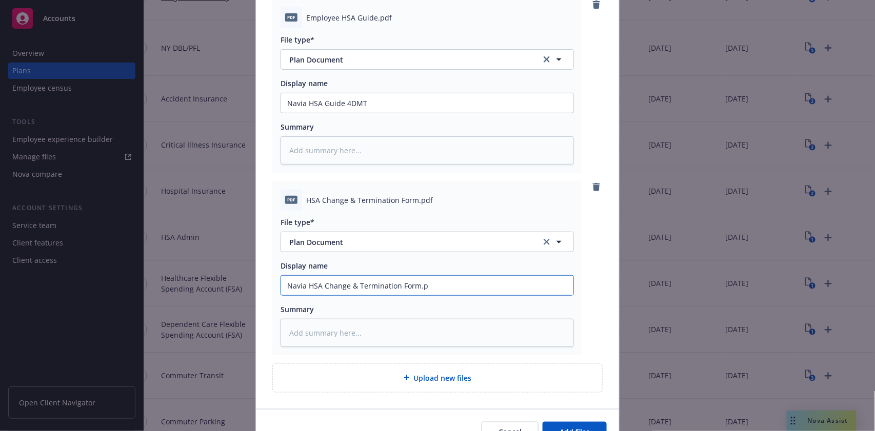
type input "Navia HSA Change & Termination Form."
type textarea "x"
type input "Navia HSA Change & Termination Form"
type textarea "x"
type input "Navia HSA Change & Termination Form"
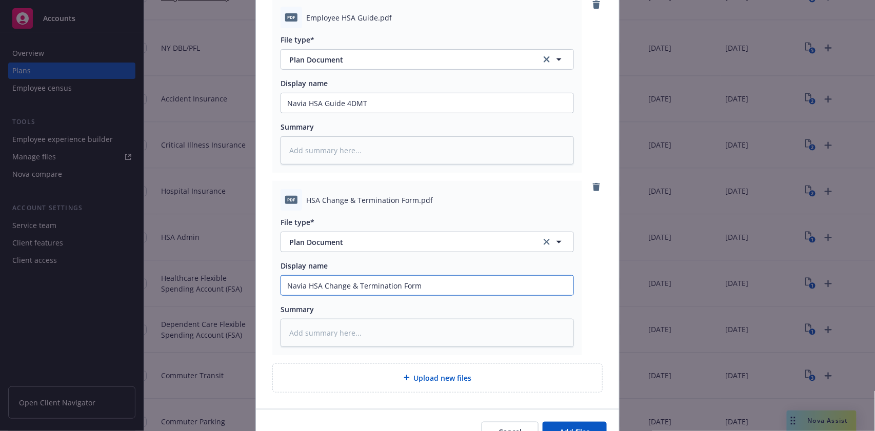
type textarea "x"
type input "Navia HSA Change & Termination Form 4"
type textarea "x"
type input "Navia HSA Change & Termination Form 4D"
type textarea "x"
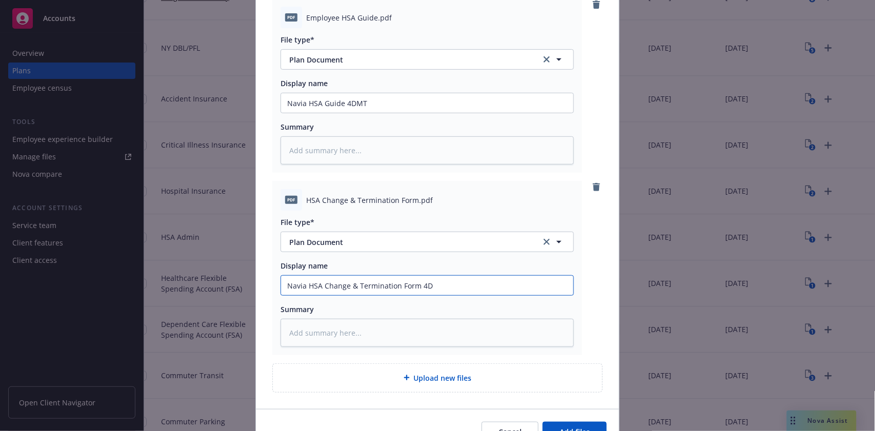
type input "Navia HSA Change & Termination Form 4DM"
type textarea "x"
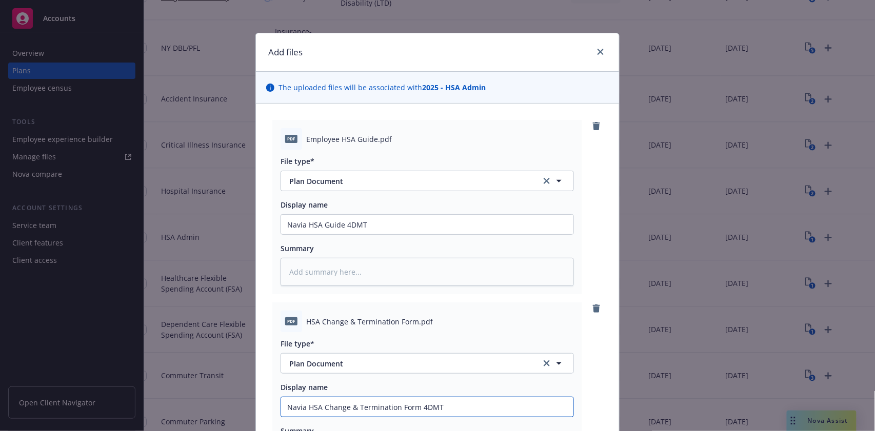
scroll to position [178, 0]
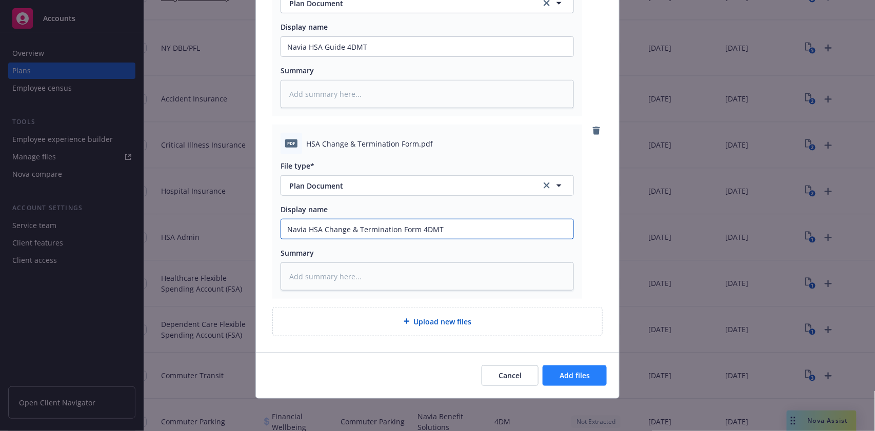
type input "Navia HSA Change & Termination Form 4DMT"
click at [577, 375] on span "Add files" at bounding box center [575, 376] width 30 height 10
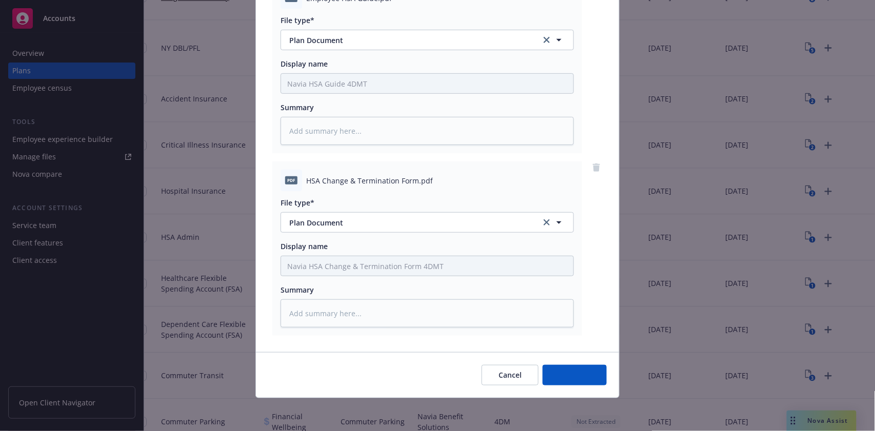
scroll to position [141, 0]
type textarea "x"
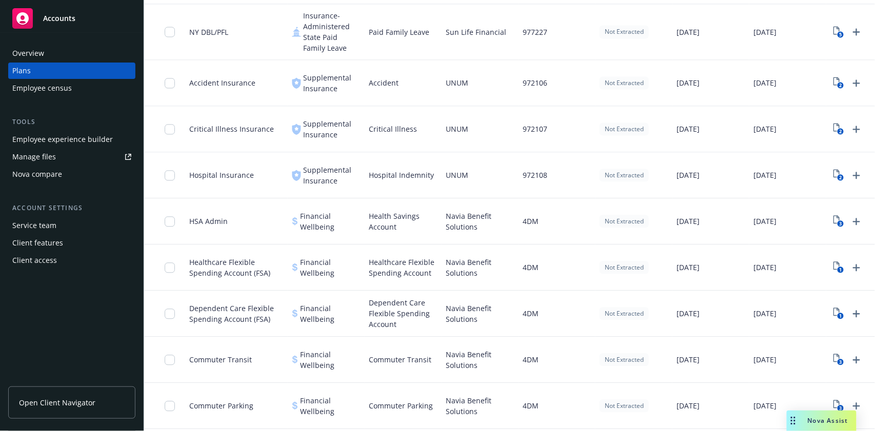
scroll to position [646, 0]
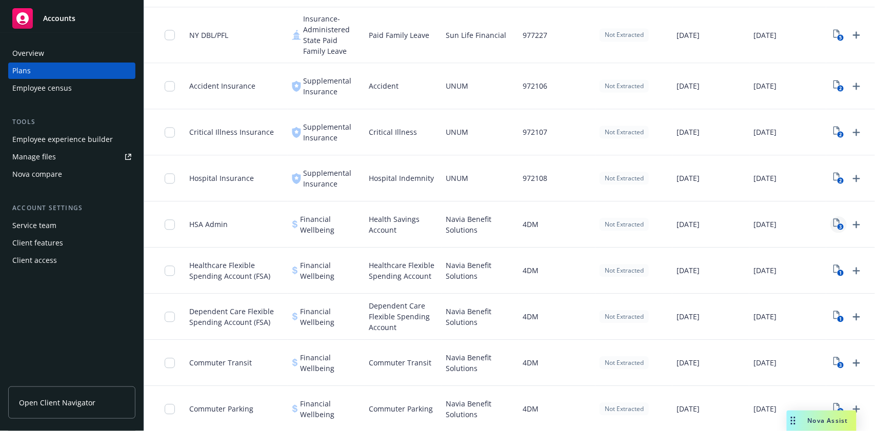
click at [838, 224] on icon "3" at bounding box center [839, 225] width 11 height 12
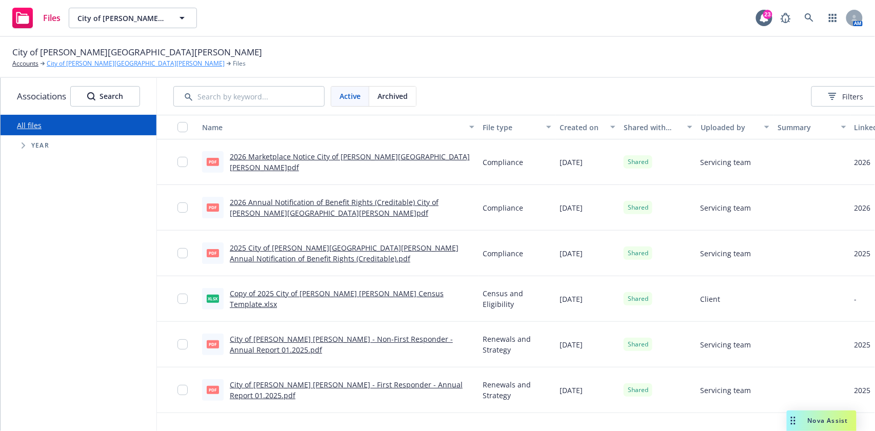
click at [67, 64] on link "City of [PERSON_NAME][GEOGRAPHIC_DATA][PERSON_NAME]" at bounding box center [136, 63] width 178 height 9
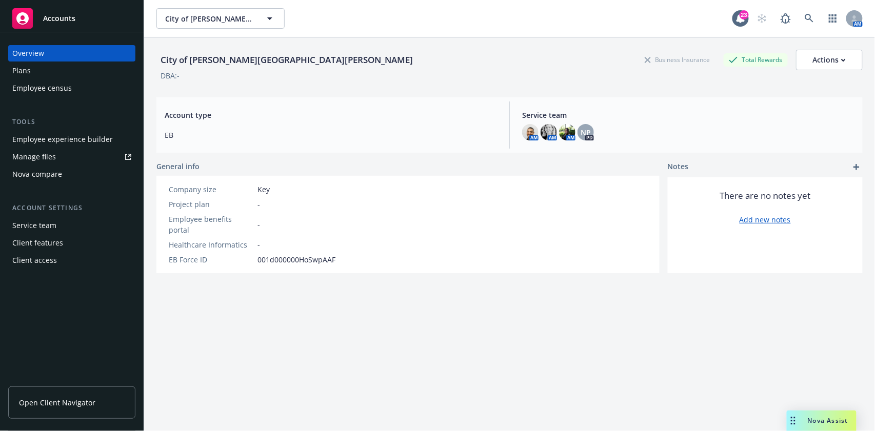
click at [55, 77] on div "Plans" at bounding box center [71, 71] width 119 height 16
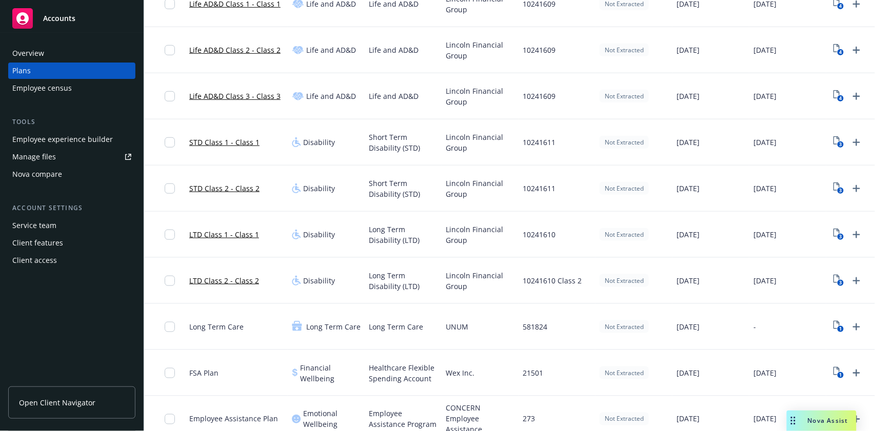
scroll to position [279, 0]
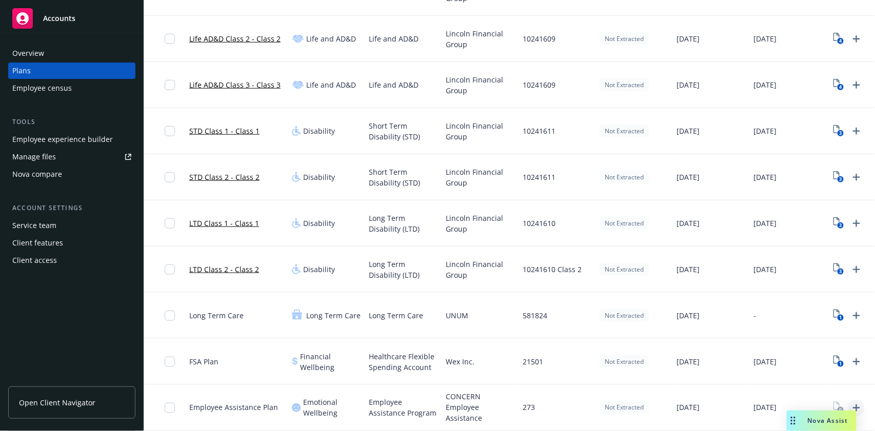
click at [862, 402] on icon "Upload Plan Documents" at bounding box center [856, 408] width 12 height 12
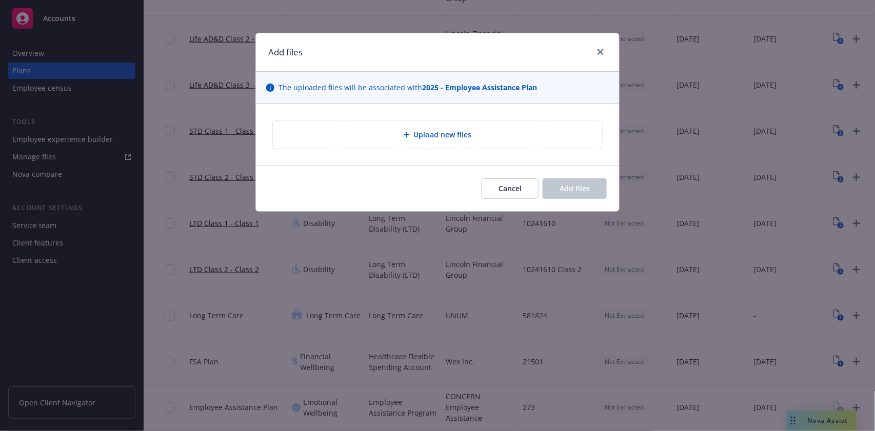
click at [491, 151] on div "Upload new files" at bounding box center [437, 135] width 363 height 62
click at [454, 136] on span "Upload new files" at bounding box center [443, 134] width 58 height 11
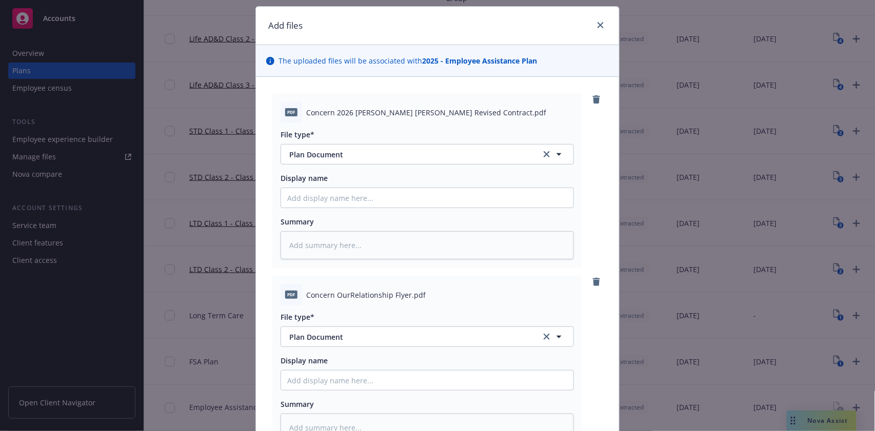
scroll to position [22, 0]
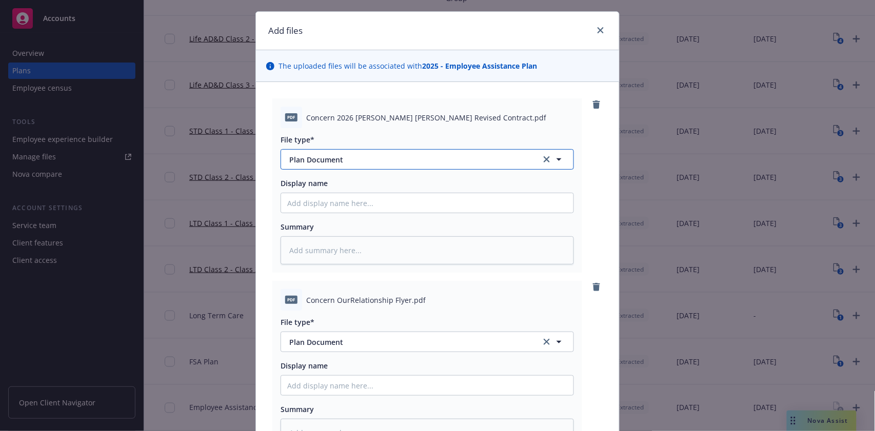
click at [411, 168] on button "Plan Document" at bounding box center [427, 159] width 293 height 21
click at [411, 168] on div at bounding box center [427, 159] width 293 height 21
click at [408, 168] on div at bounding box center [427, 159] width 293 height 21
click at [369, 210] on input "Display name" at bounding box center [427, 202] width 292 height 19
type textarea "x"
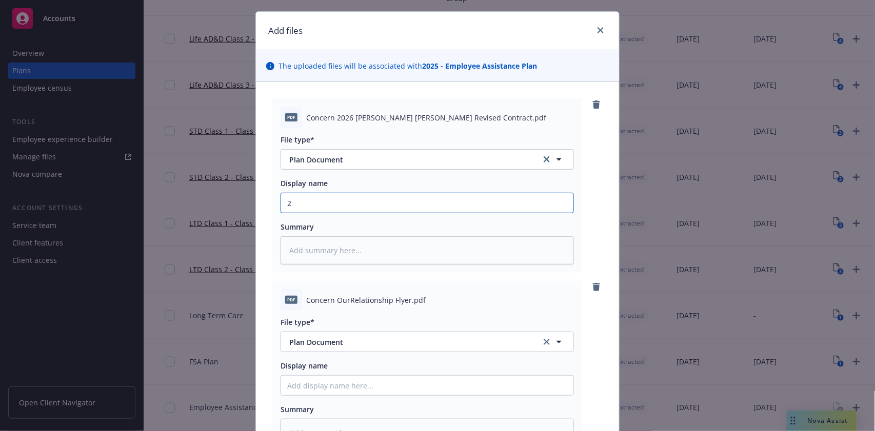
type input "2"
type textarea "x"
type input "20"
type textarea "x"
type input "202"
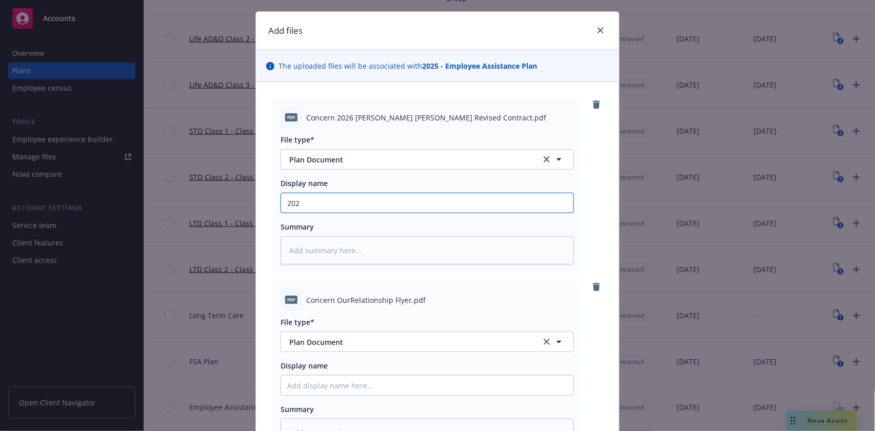
type textarea "x"
type input "2026"
type textarea "x"
type input "2026"
type textarea "x"
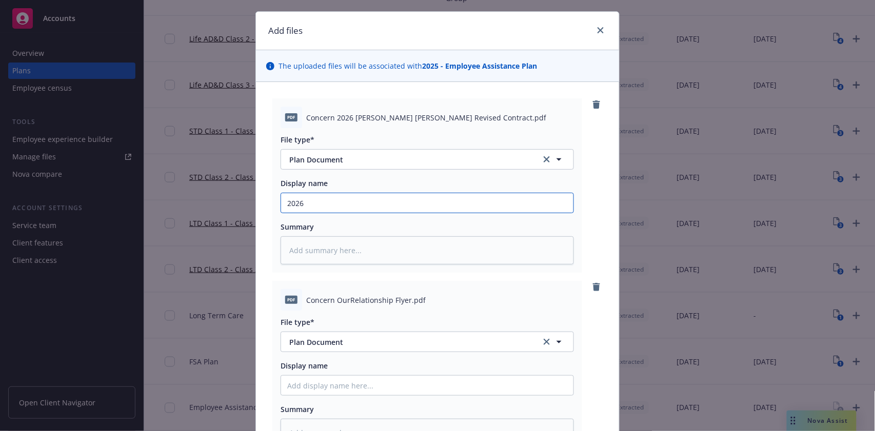
type input "2026 C"
type textarea "x"
type input "2026 Co"
type textarea "x"
type input "2026 Con"
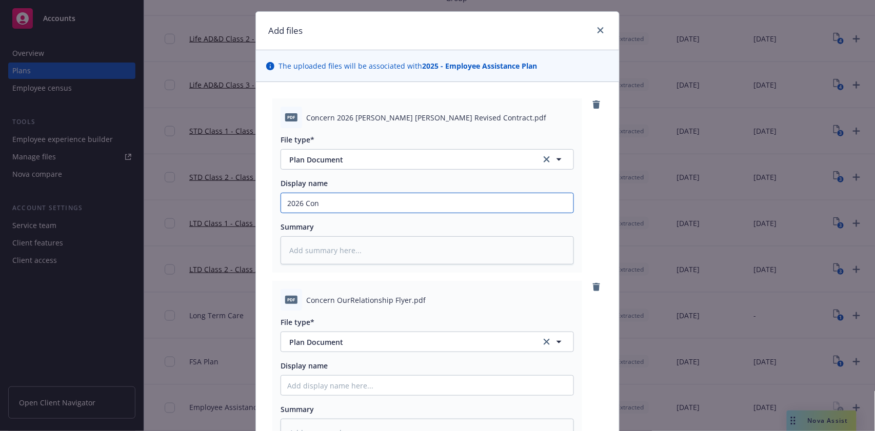
type textarea "x"
type input "2026 Conc"
type textarea "x"
type input "2026 Conce"
type textarea "x"
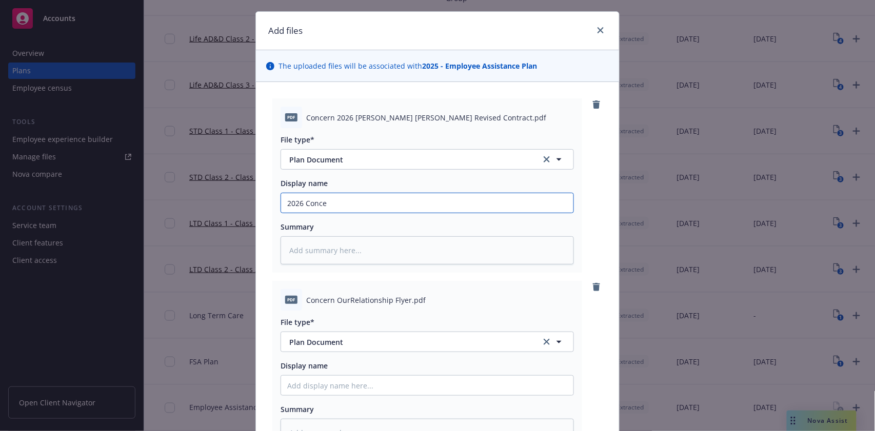
type input "2026 Concer"
type textarea "x"
type input "2026 Concern"
type textarea "x"
type input "2026 Concern"
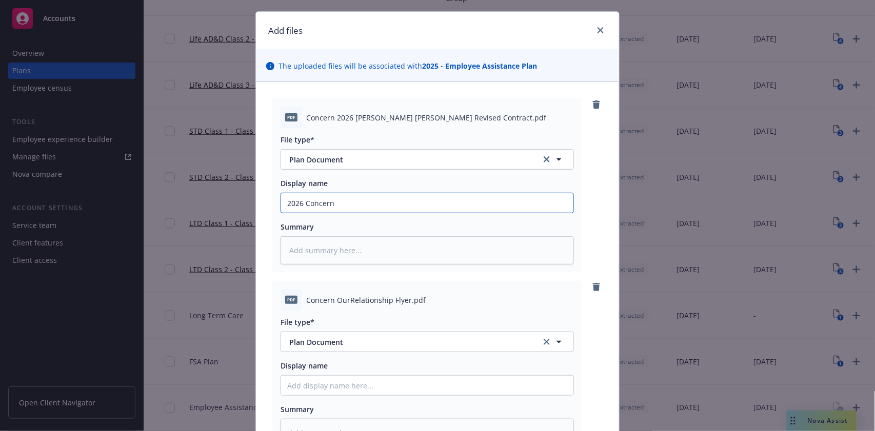
type textarea "x"
type input "2026 Concern C"
type textarea "x"
type input "2026 Concern Co"
type textarea "x"
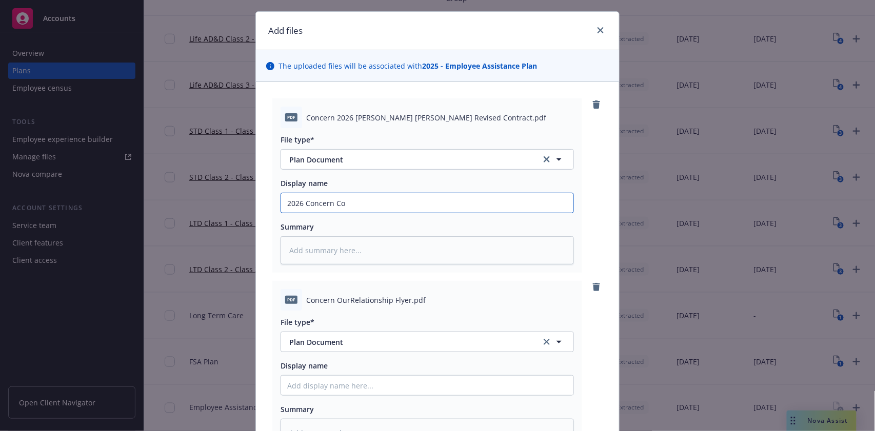
type input "2026 Concern Con"
type textarea "x"
type input "2026 Concern Cont"
type textarea "x"
type input "2026 Concern Contr"
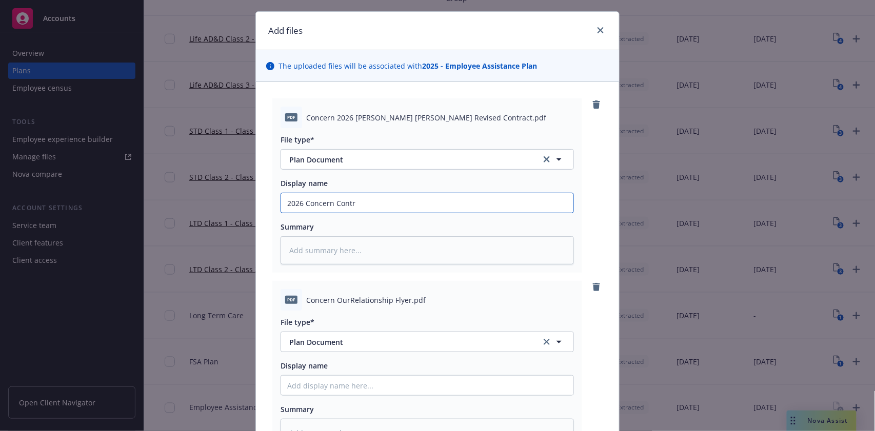
type textarea "x"
type input "2026 Concern Contra"
type textarea "x"
type input "2026 Concern Contrac"
type textarea "x"
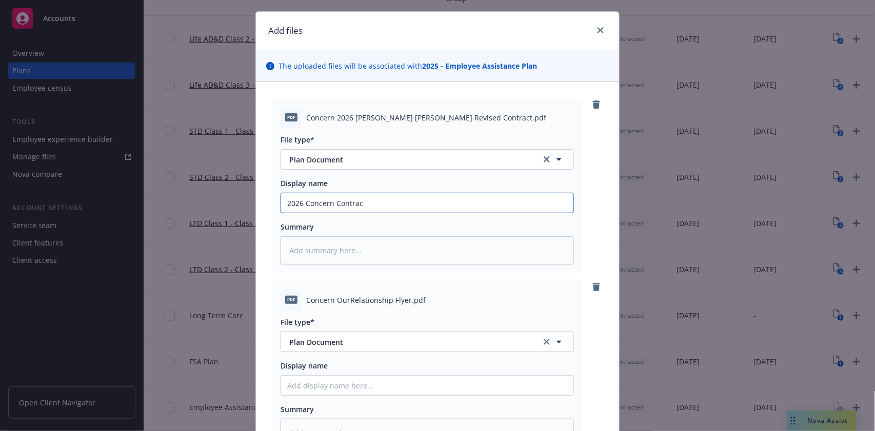
type input "2026 Concern Contract"
type textarea "x"
type input "2026 Concern Contract"
click at [335, 201] on input "2026 Concern Contract" at bounding box center [427, 202] width 292 height 19
type textarea "x"
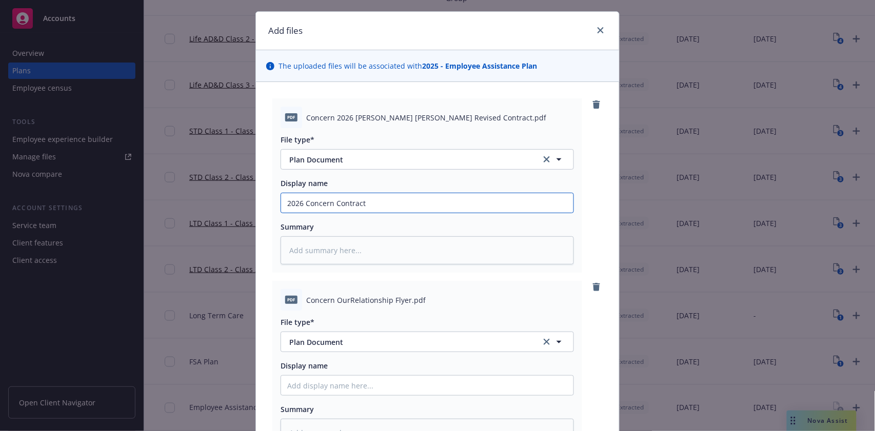
type input "2026 Concern RContract"
type textarea "x"
type input "2026 Concern ReContract"
type textarea "x"
type input "2026 Concern RevContract"
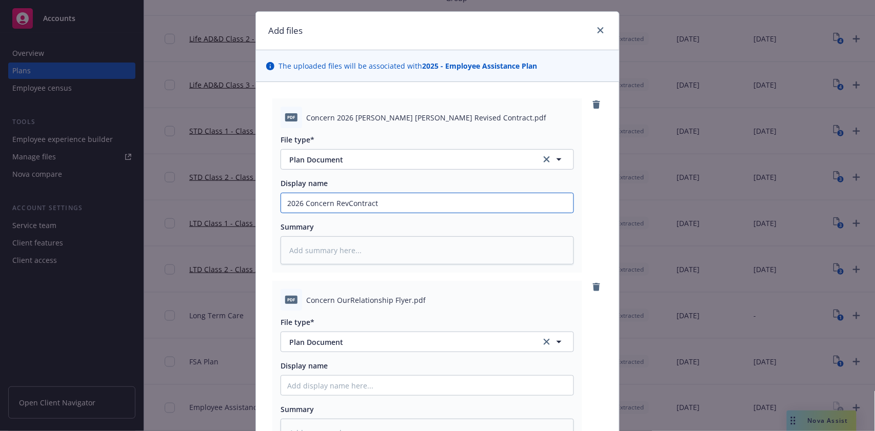
type textarea "x"
type input "2026 Concern ReviContract"
type textarea "x"
type input "2026 Concern RevisContract"
type textarea "x"
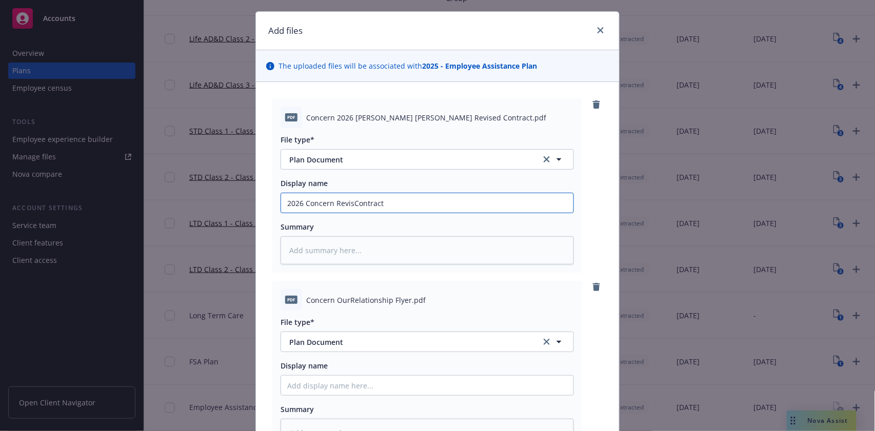
type input "2026 Concern ReviseContract"
type textarea "x"
type input "2026 Concern RevisedContract"
type textarea "x"
type input "2026 Concern Revised Contract"
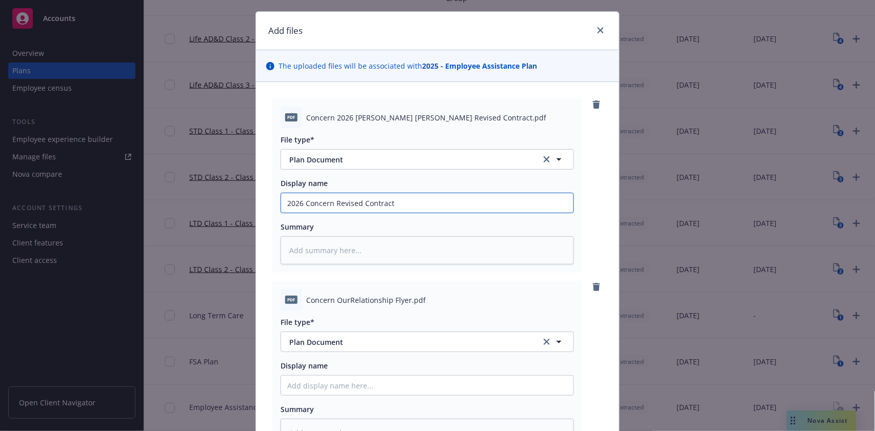
click at [536, 201] on input "2026 Concern Revised Contract" at bounding box center [427, 202] width 292 height 19
type textarea "x"
type input "2026 Concern Revised Contract C"
type textarea "x"
type input "2026 Concern Revised Contract Ci"
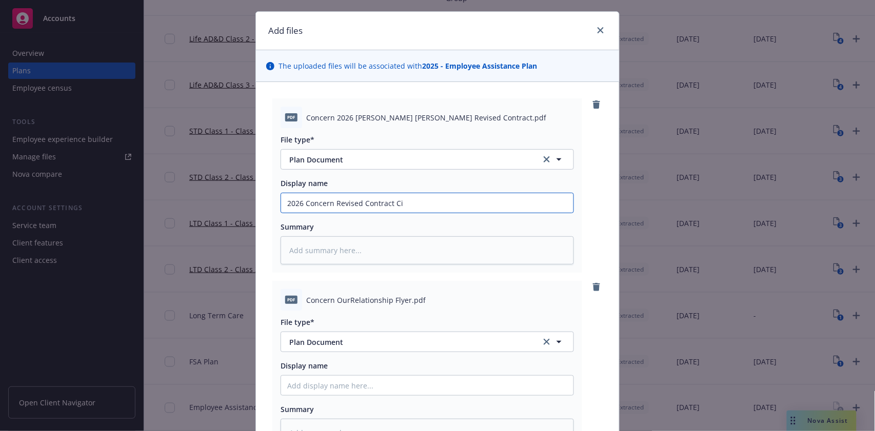
type textarea "x"
type input "2026 Concern Revised Contract Cit"
type textarea "x"
type input "2026 Concern Revised Contract City"
type textarea "x"
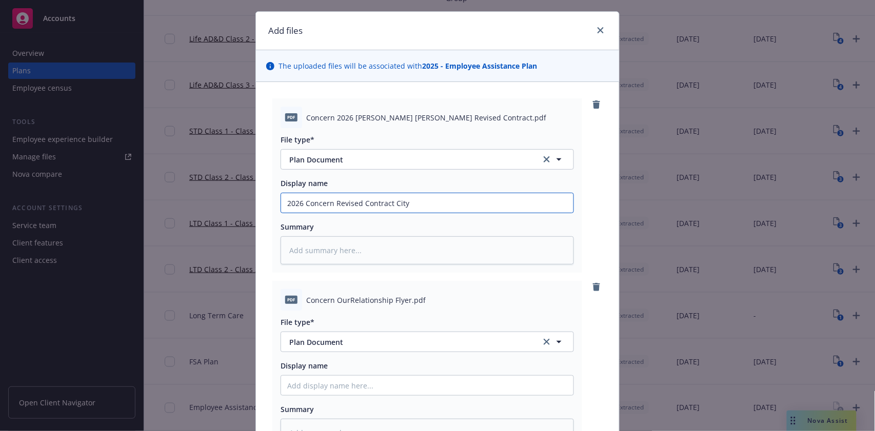
type input "2026 Concern Revised Contract City o"
type textarea "x"
type input "2026 Concern Revised Contract City of"
type textarea "x"
type input "2026 Concern Revised Contract City of"
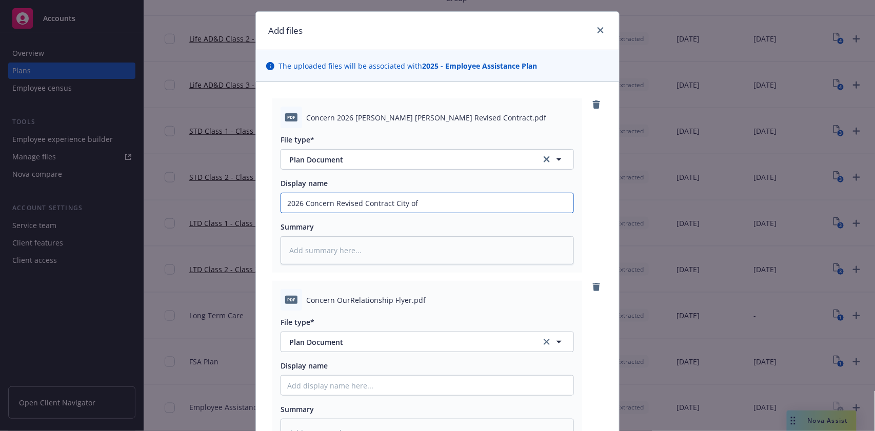
type textarea "x"
type input "2026 Concern Revised Contract City of M"
type textarea "x"
type input "2026 Concern Revised Contract City of Mo"
type textarea "x"
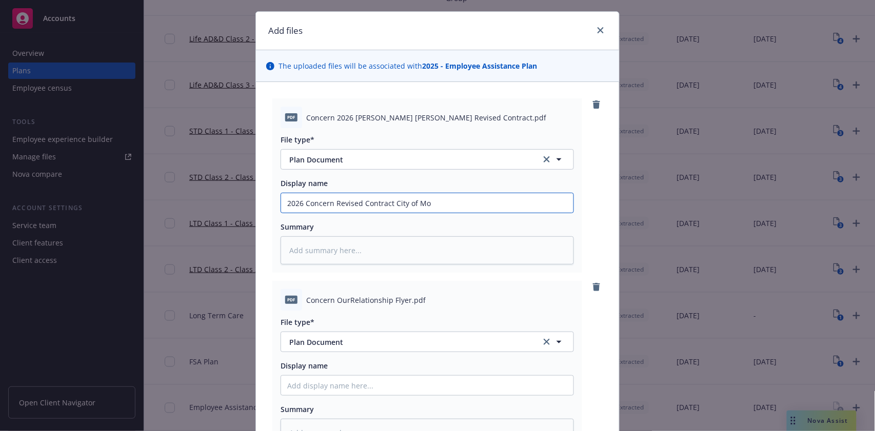
type input "2026 Concern Revised Contract City of Mor"
type textarea "x"
type input "2026 Concern Revised Contract City of [GEOGRAPHIC_DATA]"
type textarea "x"
type input "2026 Concern Revised Contract City of [GEOGRAPHIC_DATA]"
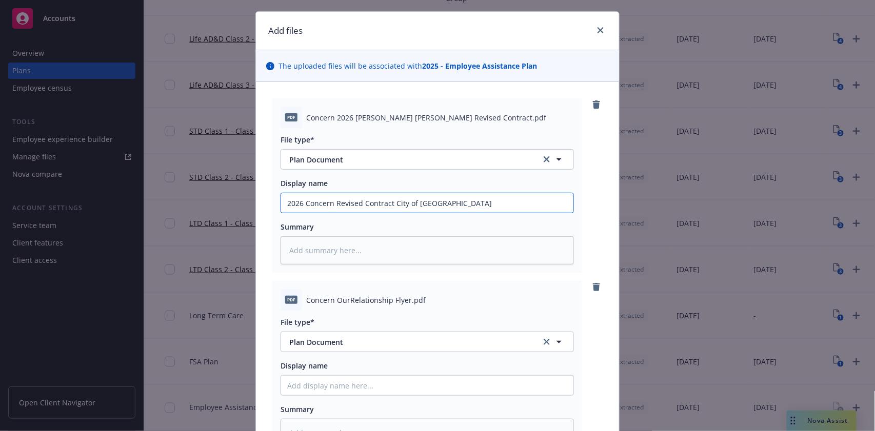
type textarea "x"
type input "2026 Concern Revised Contract City of [PERSON_NAME]"
type textarea "x"
type input "2026 Concern Revised Contract City of [PERSON_NAME]"
type textarea "x"
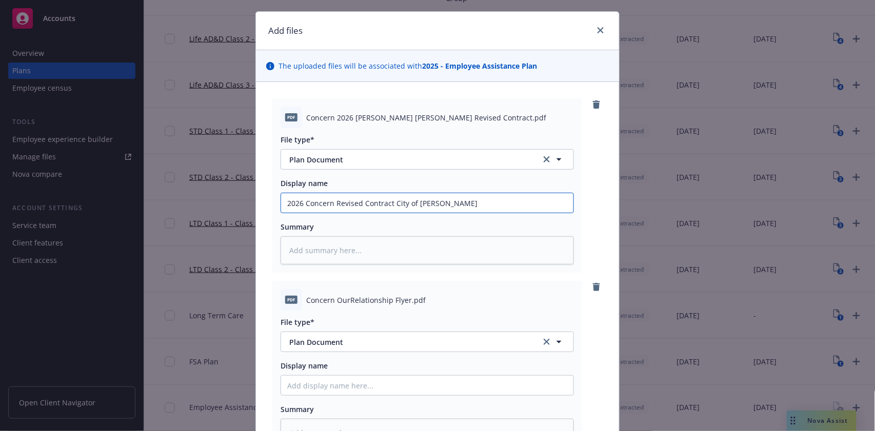
type input "2026 Concern Revised Contract City of [PERSON_NAME]"
type textarea "x"
type input "2026 Concern Revised Contract City of [PERSON_NAME] Hi"
type textarea "x"
type input "2026 Concern Revised Contract City of [PERSON_NAME] Hil"
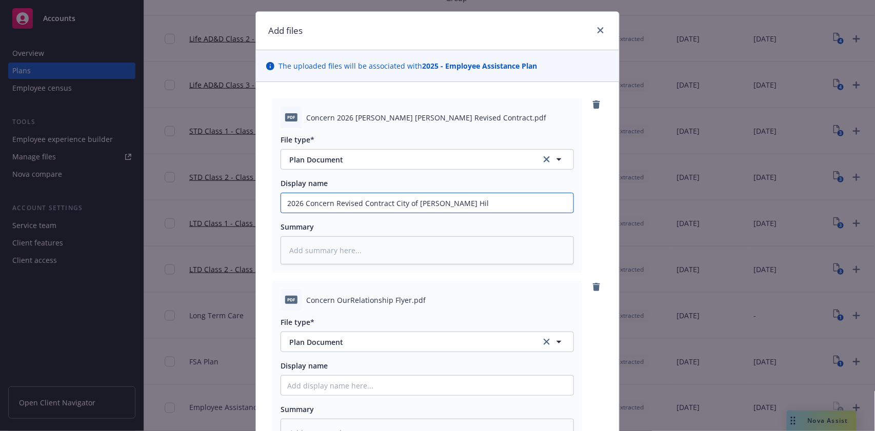
type textarea "x"
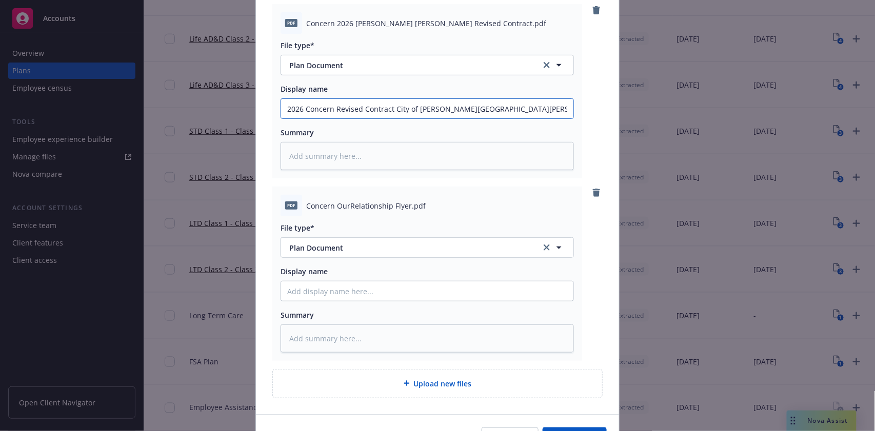
scroll to position [118, 0]
type input "2026 Concern Revised Contract City of [PERSON_NAME][GEOGRAPHIC_DATA][PERSON_NAM…"
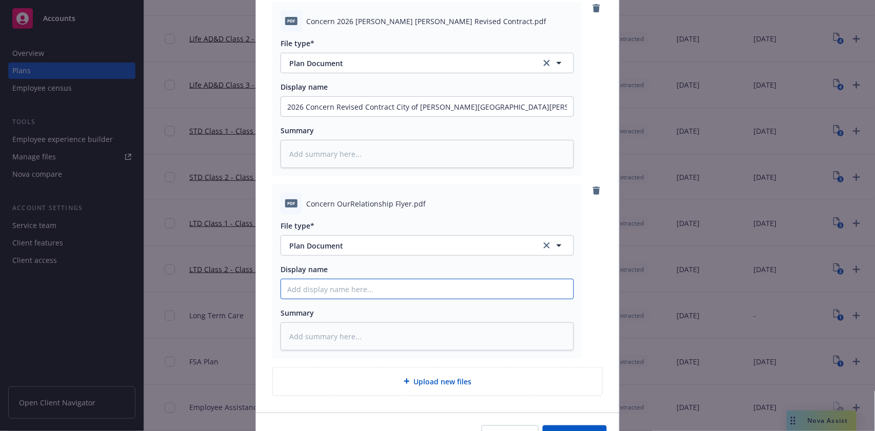
click at [351, 293] on input "Display name" at bounding box center [427, 289] width 292 height 19
type textarea "x"
type input "2"
type textarea "x"
type input "20"
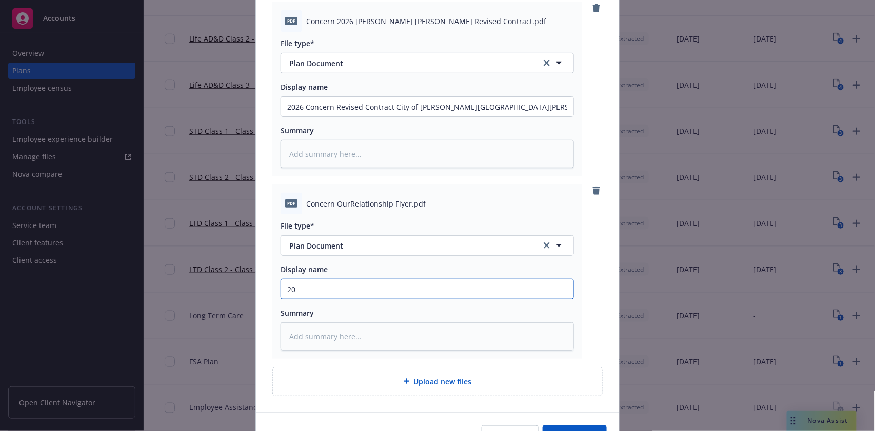
type textarea "x"
type input "202"
type textarea "x"
type input "2025"
type textarea "x"
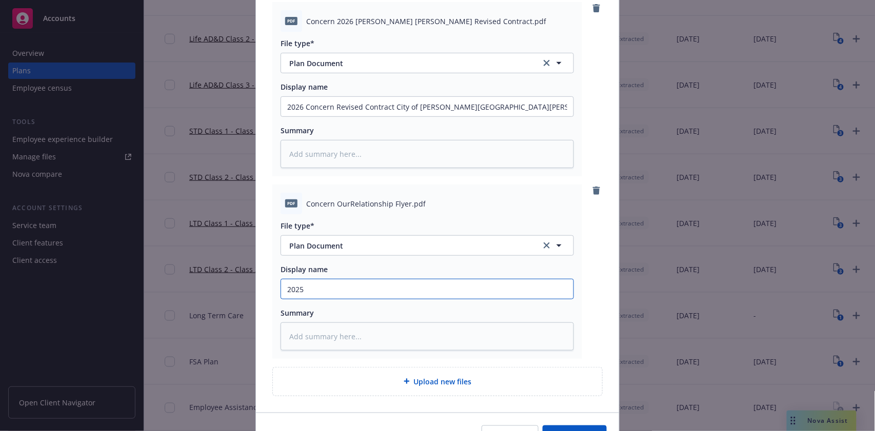
type input "2025"
type textarea "x"
type input "2025 C"
type textarea "x"
type input "2025 Co"
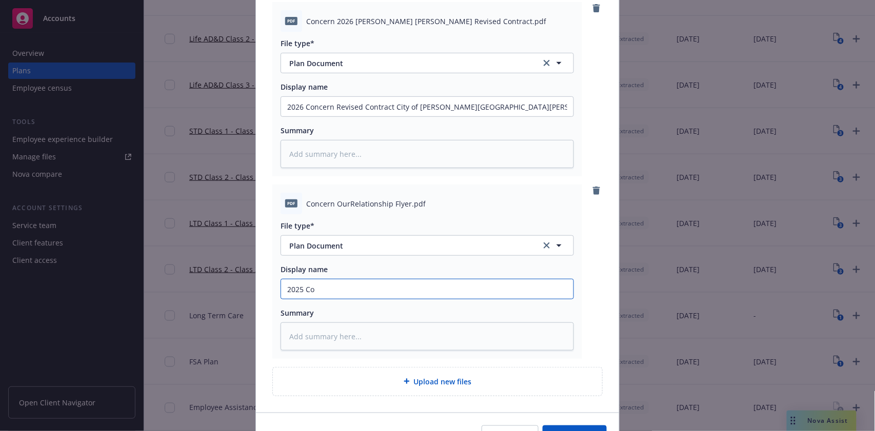
type textarea "x"
type input "2025 Conc"
type textarea "x"
type input "2025 Conce"
type textarea "x"
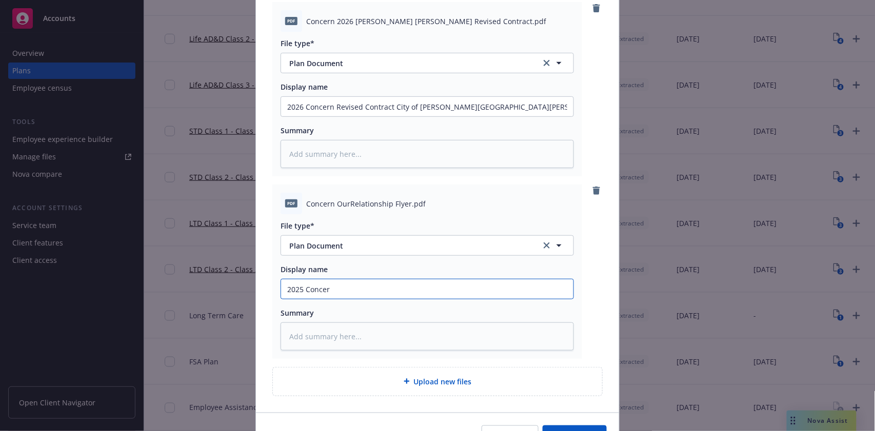
type input "2025 Concern"
type textarea "x"
type input "2025 Concern"
click at [286, 286] on input "2025 Concern" at bounding box center [427, 289] width 292 height 19
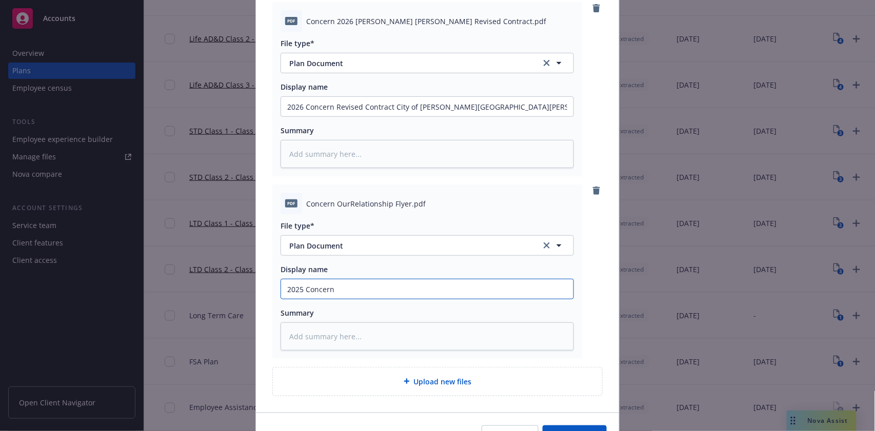
click at [370, 295] on input "2025 Concern" at bounding box center [427, 289] width 292 height 19
type textarea "x"
type input "2025 Concern O"
type textarea "x"
type input "2025 Concern Or"
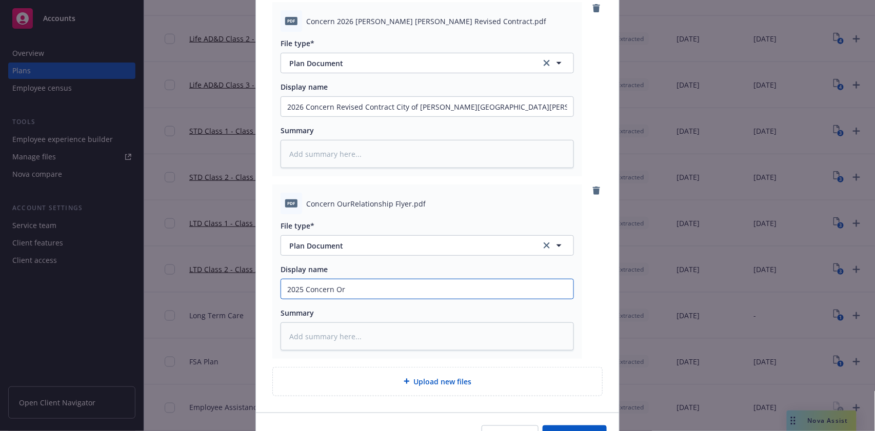
type textarea "x"
type input "2025 Concern O"
type textarea "x"
type input "2025 Concern Our"
type textarea "x"
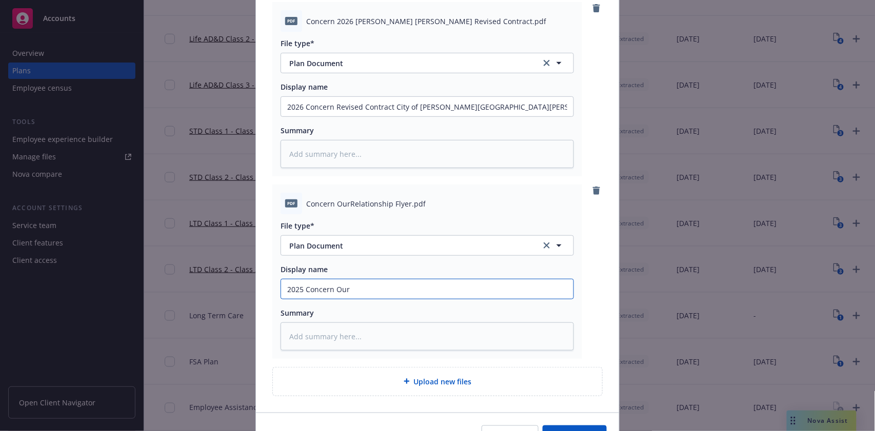
type input "2025 Concern Our"
type textarea "x"
type input "2025 Concern Our R"
type textarea "x"
type input "2025 Concern Our"
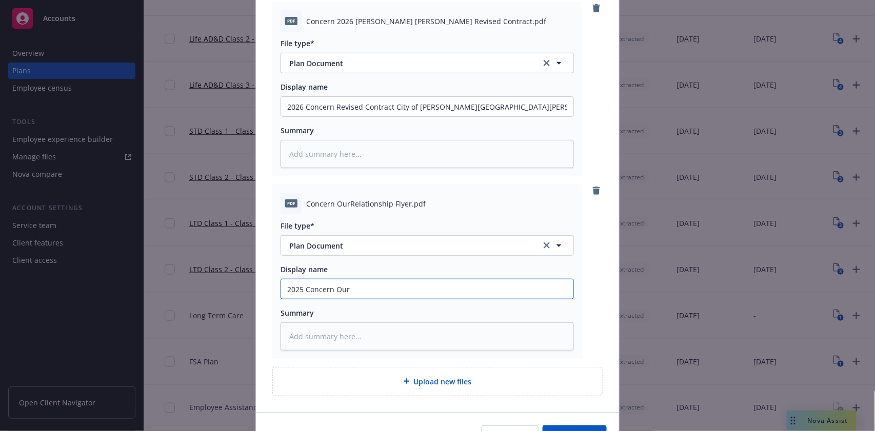
type textarea "x"
type input "2025 Concern Our"
type textarea "x"
type input "2025 Concern Ou"
type textarea "x"
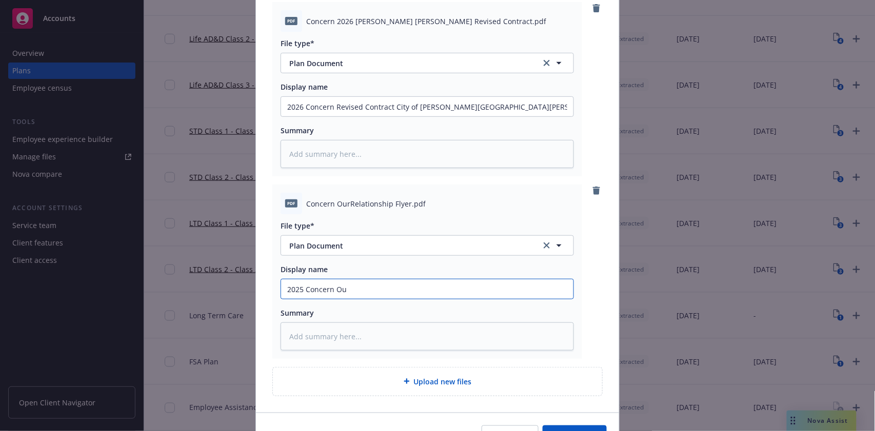
type input "2025 Concern O"
type textarea "x"
type input "2025 Concern"
type textarea "x"
type input "2025 Concern E"
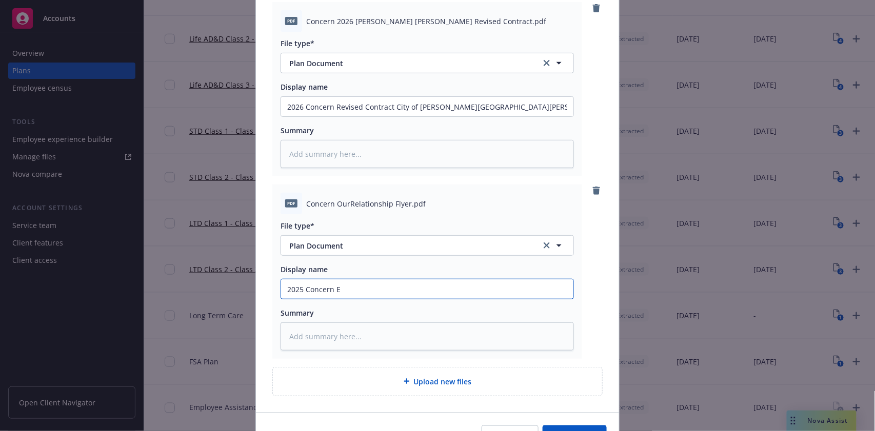
type textarea "x"
type input "2025 Concern EA"
type textarea "x"
type input "2025 Concern EAP"
type textarea "x"
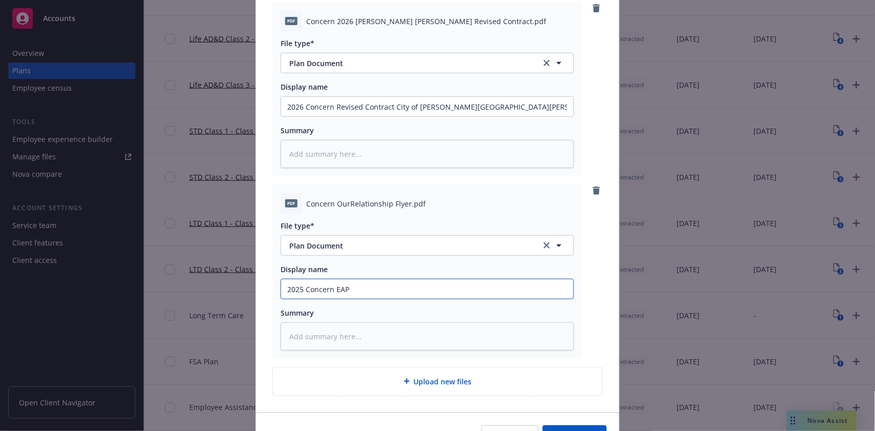
type input "2025 Concern EAP B"
type textarea "x"
type input "2025 Concern EAP Be"
type textarea "x"
type input "2025 Concern EAP Ben"
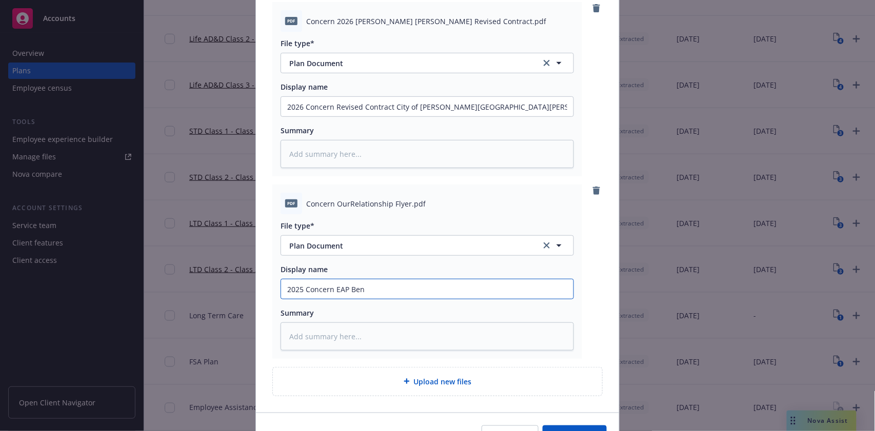
type textarea "x"
type input "2025 Concern EAP Bene"
type textarea "x"
type input "2025 Concern EAP Benef"
type textarea "x"
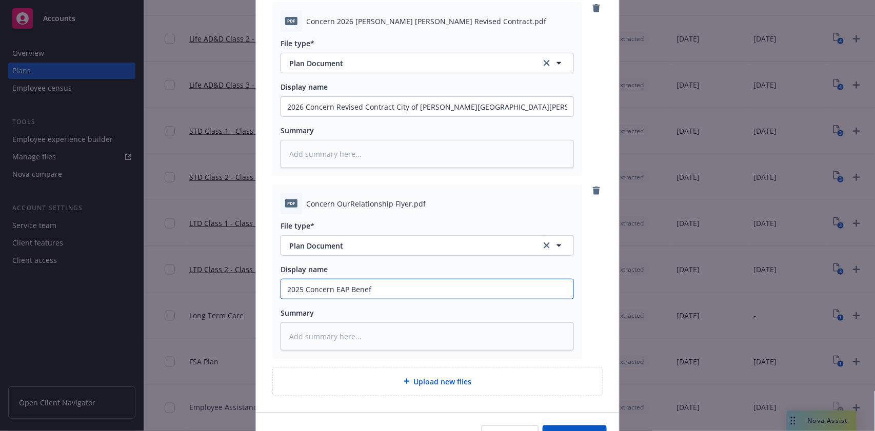
type input "2025 Concern EAP Benefi"
type textarea "x"
type input "2025 Concern EAP Benefit"
type textarea "x"
type input "2025 Concern EAP Benefit S"
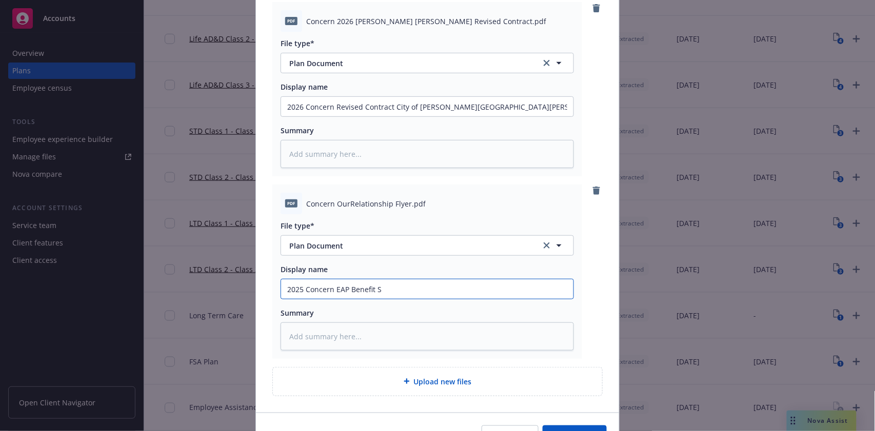
type textarea "x"
type input "2025 Concern EAP Benefit Su"
type textarea "x"
type input "2025 Concern EAP Benefit Sum"
type textarea "x"
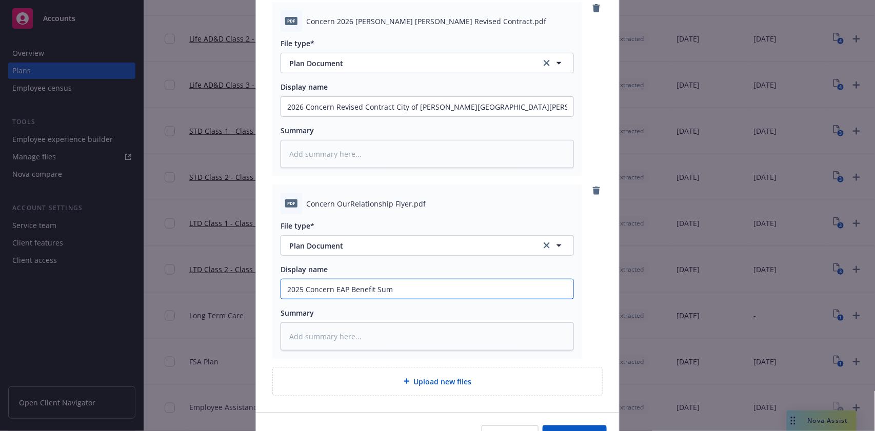
type input "2025 Concern EAP Benefit Summ"
type textarea "x"
type input "2025 Concern EAP Benefit Summa"
type textarea "x"
type input "2025 Concern EAP Benefit Summary"
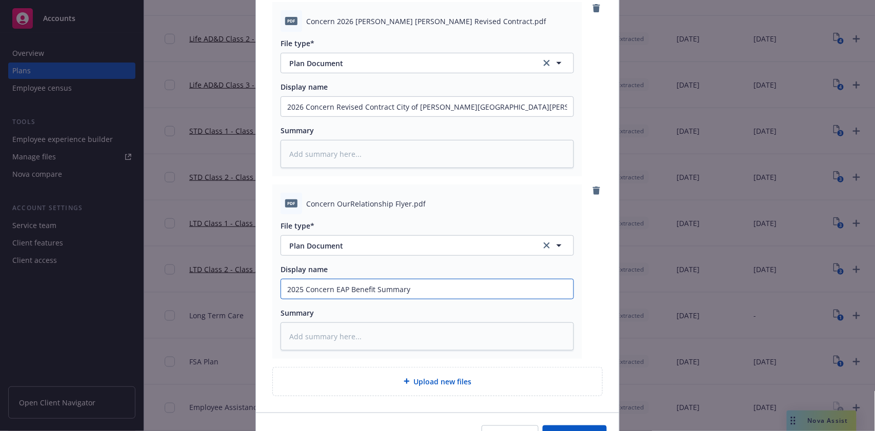
type textarea "x"
type input "2025 Concern EAP Benefit Summary"
type textarea "x"
type input "2025 Concern EAP Benefit Summary C"
type textarea "x"
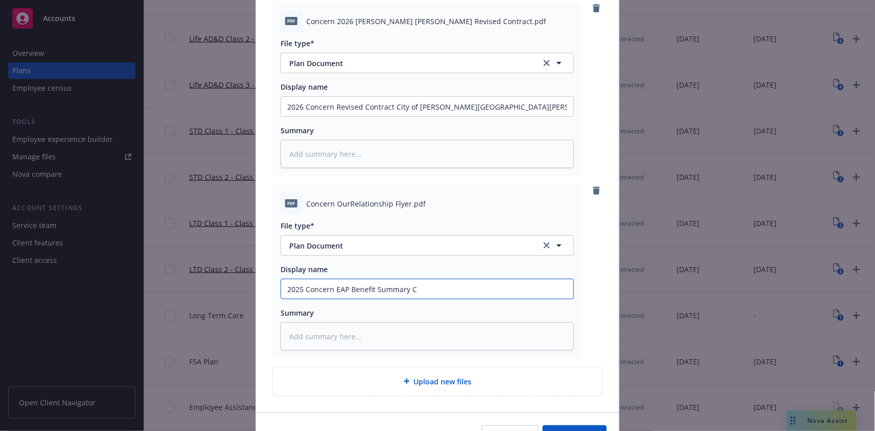
type input "2025 Concern EAP Benefit Summary Ci"
type textarea "x"
type input "2025 Concern EAP Benefit Summary Cit"
type textarea "x"
type input "2025 Concern EAP Benefit Summary City"
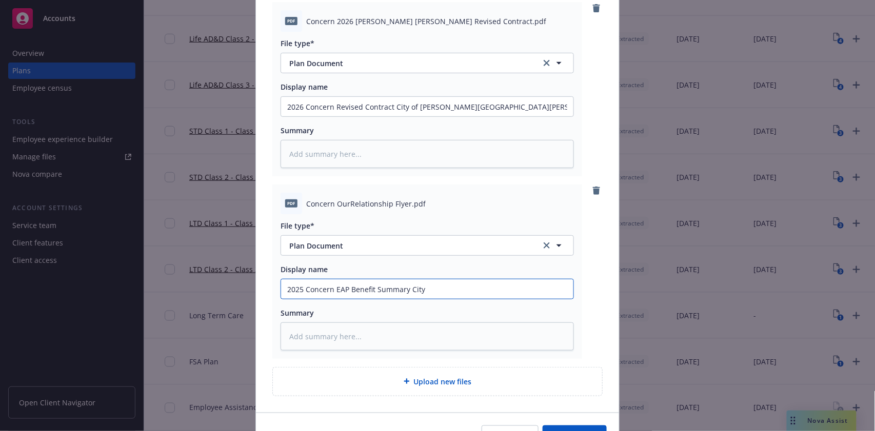
type textarea "x"
type input "2025 Concern EAP Benefit Summary City o"
type textarea "x"
type input "2025 Concern EAP Benefit Summary City of"
type textarea "x"
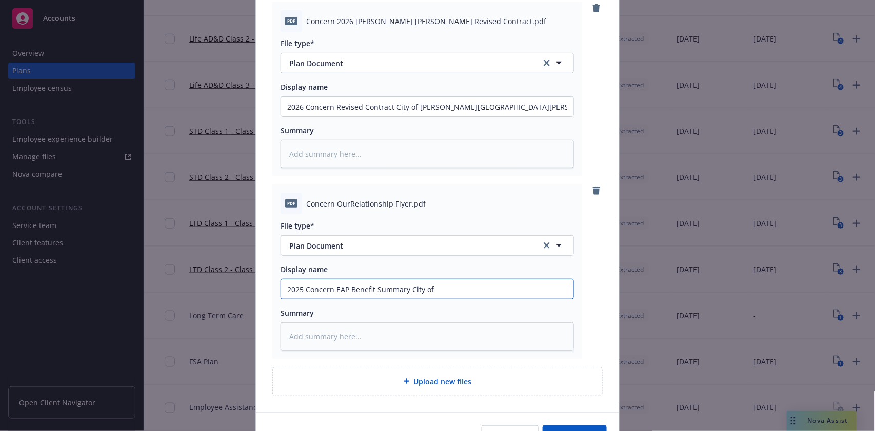
type input "2025 Concern EAP Benefit Summary City of"
type textarea "x"
type input "2025 Concern EAP Benefit Summary City of M"
type textarea "x"
type input "2025 Concern EAP Benefit Summary City of Mo"
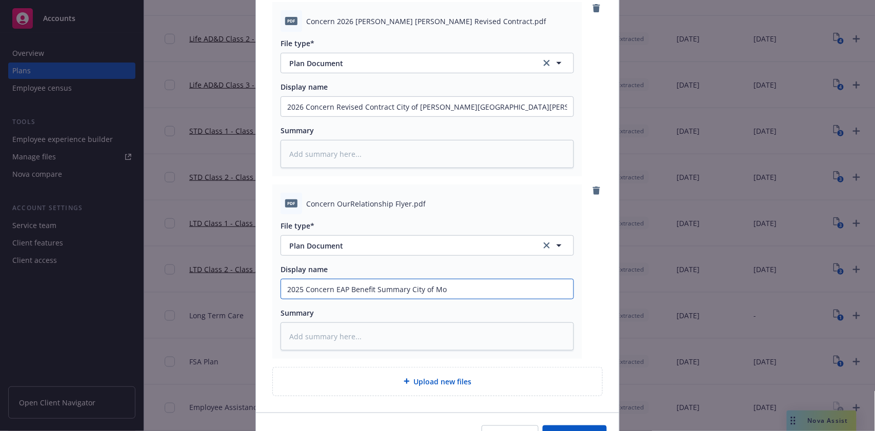
type textarea "x"
type input "2025 Concern EAP Benefit Summary City of Mor"
type textarea "x"
type input "2025 Concern EAP Benefit Summary City of Morg"
type textarea "x"
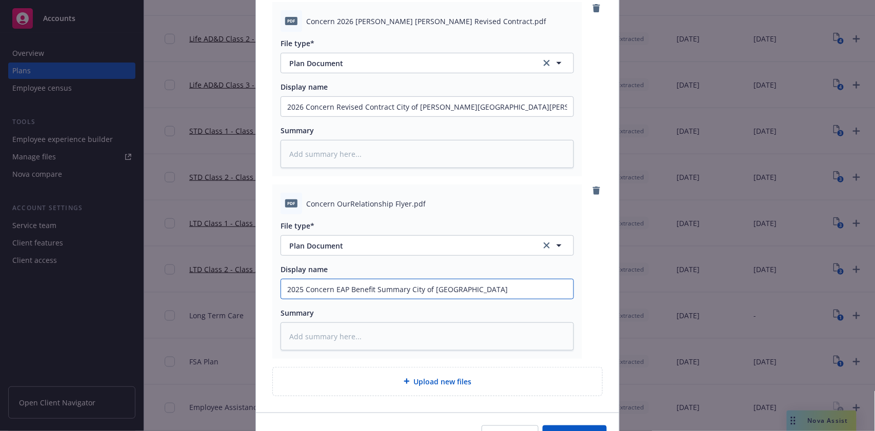
type input "2025 Concern EAP Benefit Summary City of Morgan"
type textarea "x"
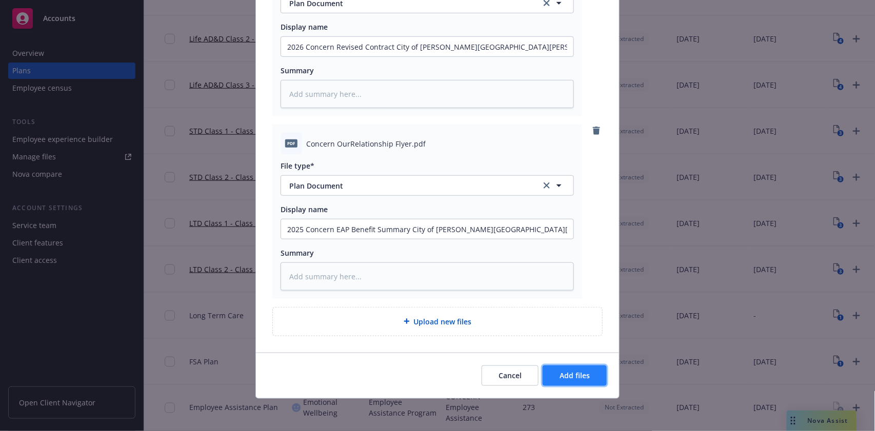
click at [572, 374] on span "Add files" at bounding box center [575, 376] width 30 height 10
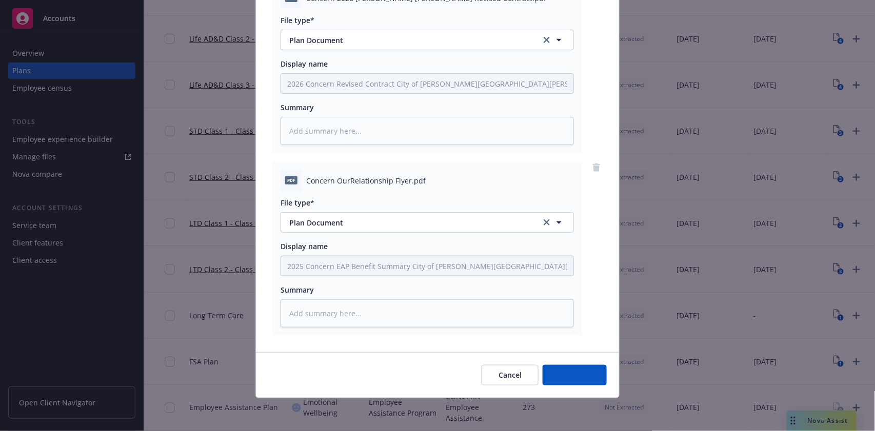
scroll to position [141, 0]
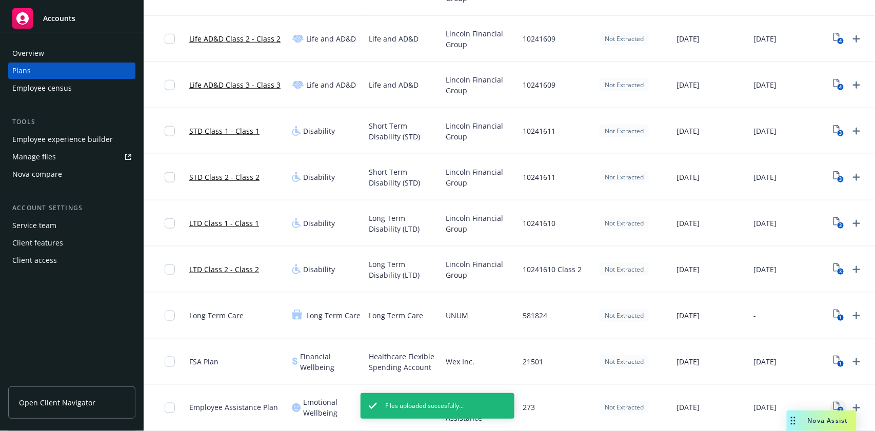
click at [838, 402] on icon "View Plan Documents" at bounding box center [837, 406] width 6 height 8
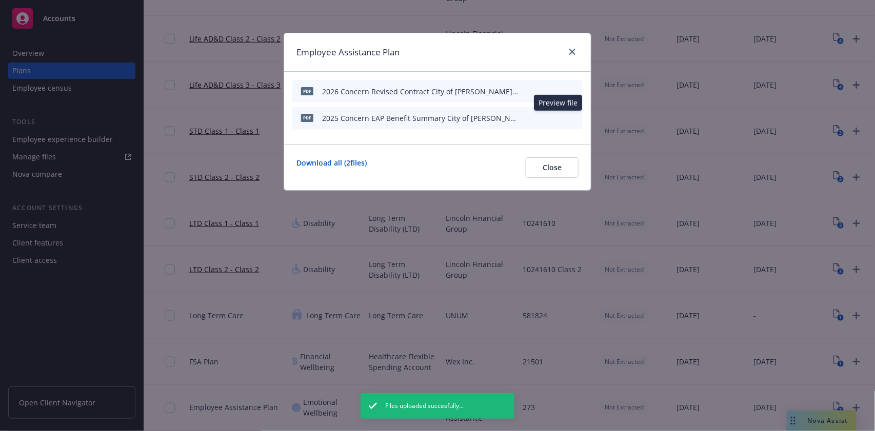
click at [558, 116] on icon "preview file" at bounding box center [556, 117] width 9 height 7
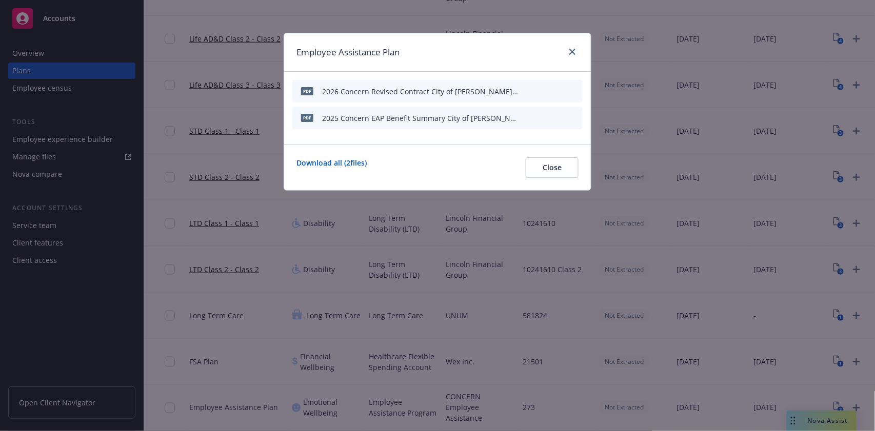
click at [527, 117] on icon "button" at bounding box center [524, 118] width 6 height 6
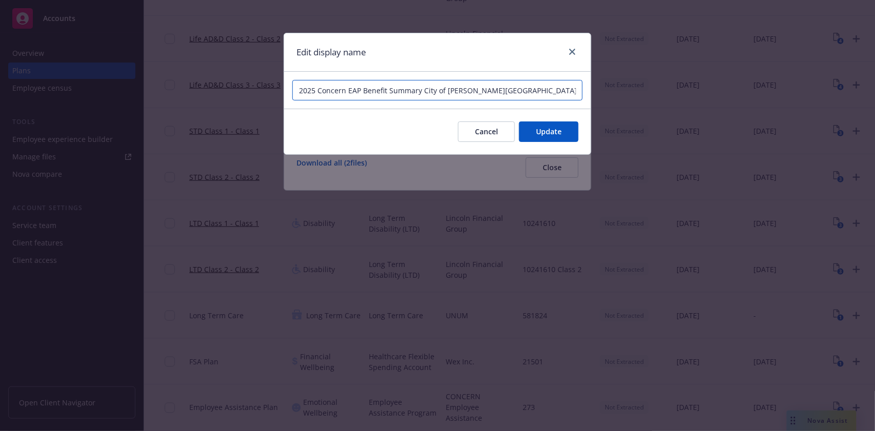
drag, startPoint x: 491, startPoint y: 92, endPoint x: 361, endPoint y: 94, distance: 129.8
click at [361, 94] on input "2025 Concern EAP Benefit Summary City of Morgan Hill" at bounding box center [437, 90] width 290 height 21
click at [308, 90] on input "2025 Concern EAP OurRelationship Flyer" at bounding box center [437, 90] width 290 height 21
click at [546, 128] on span "Update" at bounding box center [549, 132] width 26 height 10
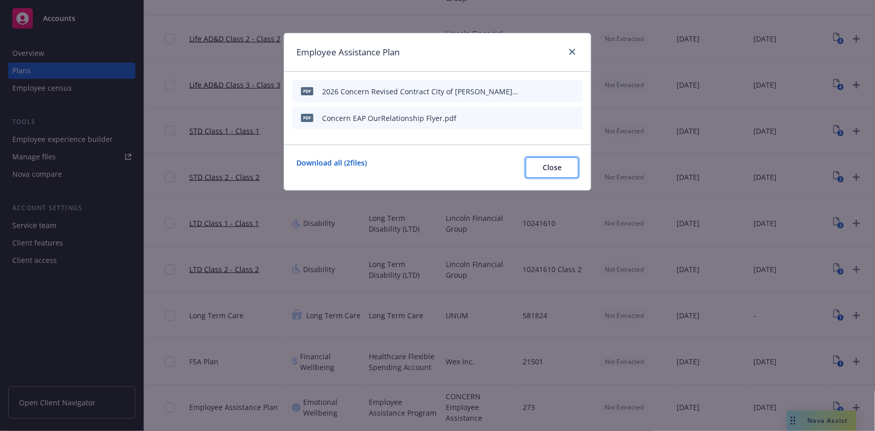
click at [560, 169] on span "Close" at bounding box center [552, 168] width 19 height 10
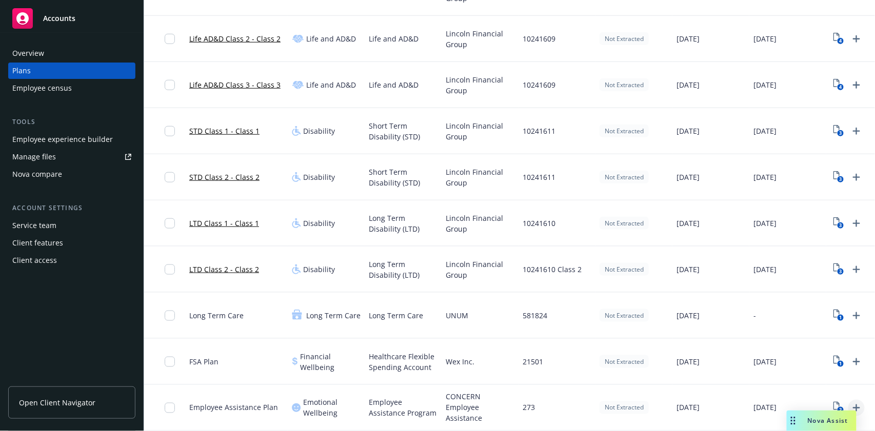
click at [857, 405] on icon "Upload Plan Documents" at bounding box center [856, 408] width 7 height 7
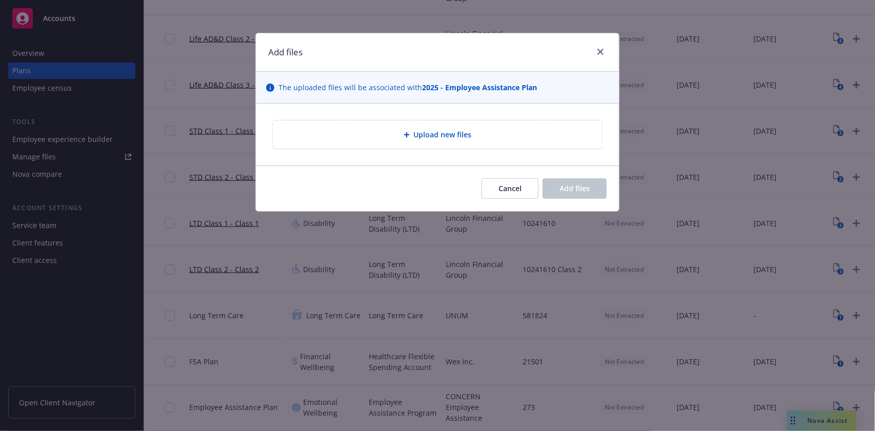
click at [443, 146] on div "Upload new files" at bounding box center [437, 135] width 329 height 28
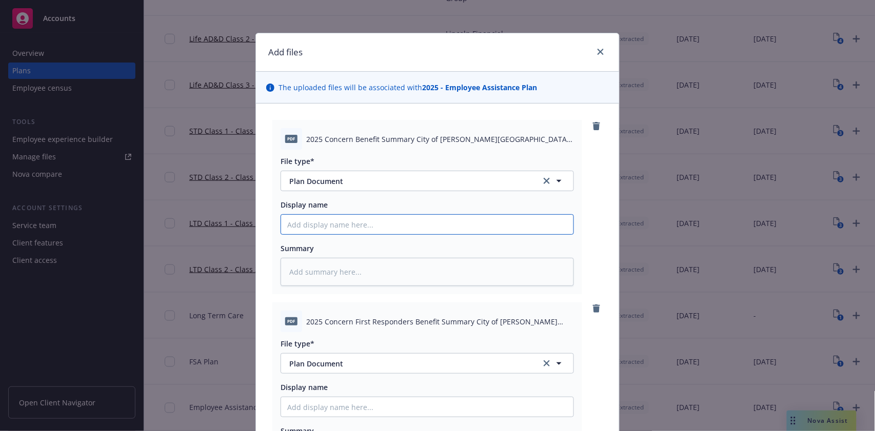
click at [445, 232] on input "Display name" at bounding box center [427, 224] width 292 height 19
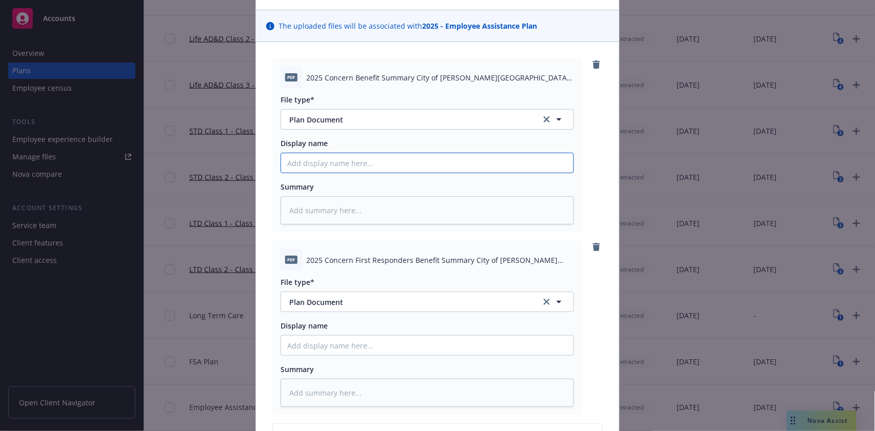
scroll to position [178, 0]
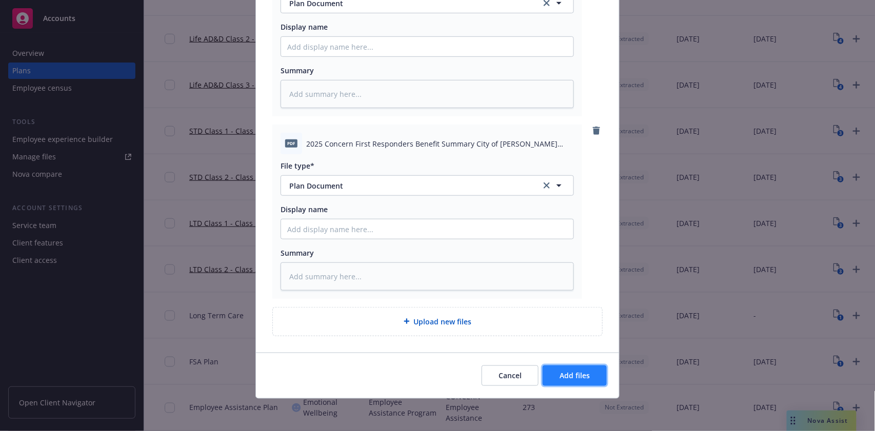
click at [581, 367] on button "Add files" at bounding box center [575, 376] width 64 height 21
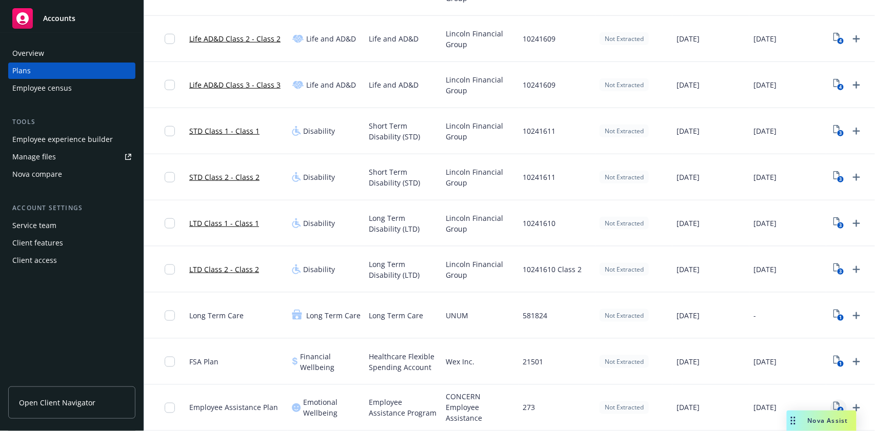
click at [840, 400] on link "4" at bounding box center [838, 408] width 16 height 16
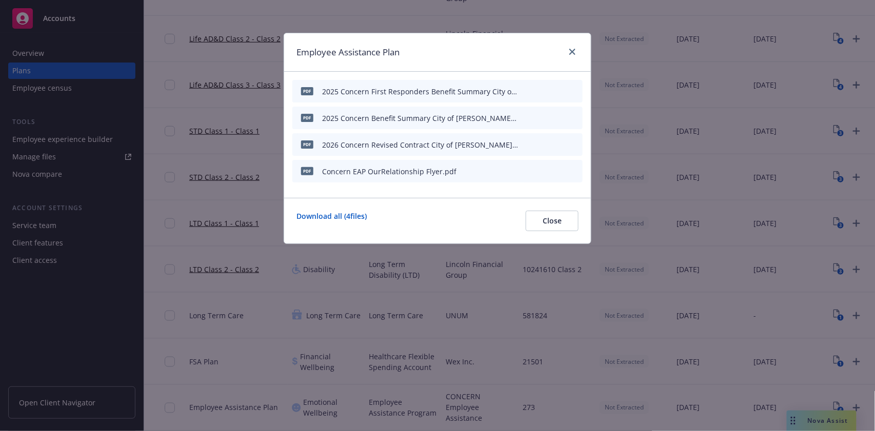
click at [528, 149] on button at bounding box center [525, 145] width 6 height 11
click at [527, 143] on icon "button" at bounding box center [526, 143] width 3 height 3
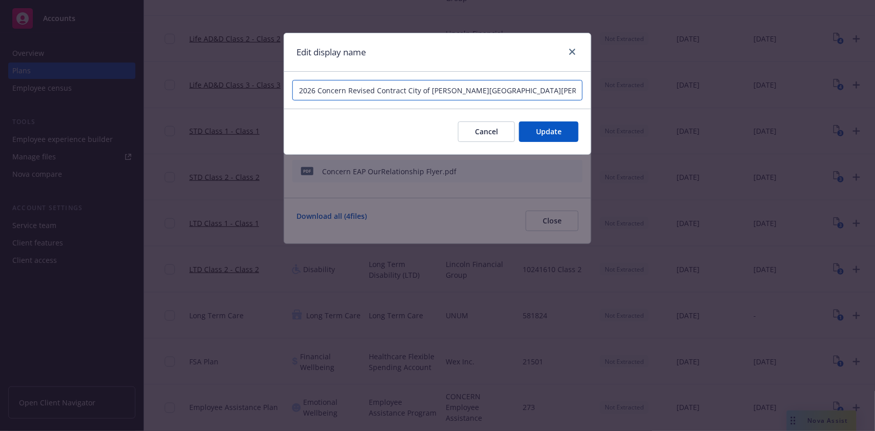
click at [306, 92] on input "2026 Concern Revised Contract City of Morgan Hill" at bounding box center [437, 90] width 290 height 21
click at [546, 131] on span "Update" at bounding box center [549, 132] width 26 height 10
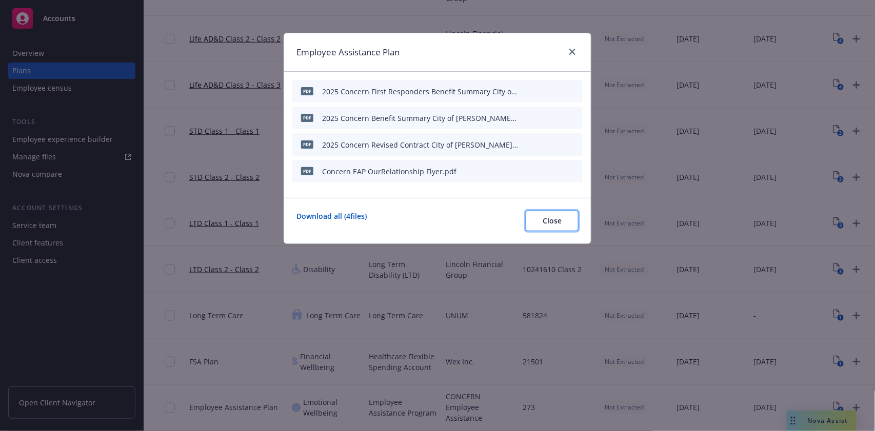
click at [541, 217] on button "Close" at bounding box center [552, 221] width 53 height 21
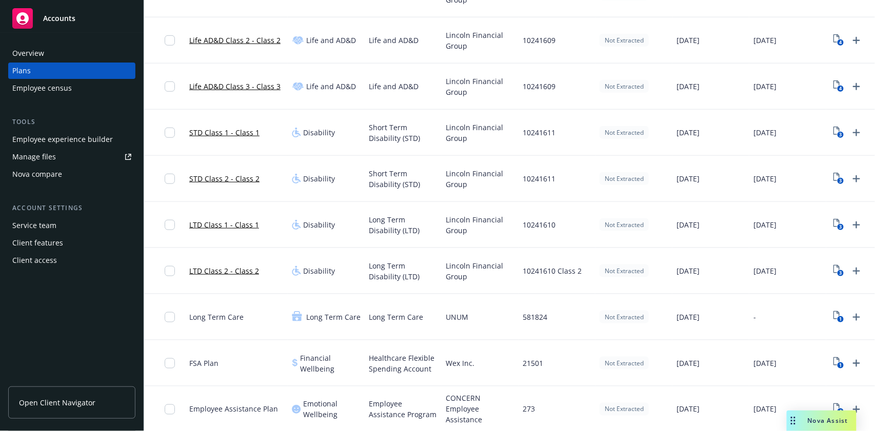
scroll to position [279, 0]
click at [838, 402] on icon "4" at bounding box center [839, 408] width 11 height 12
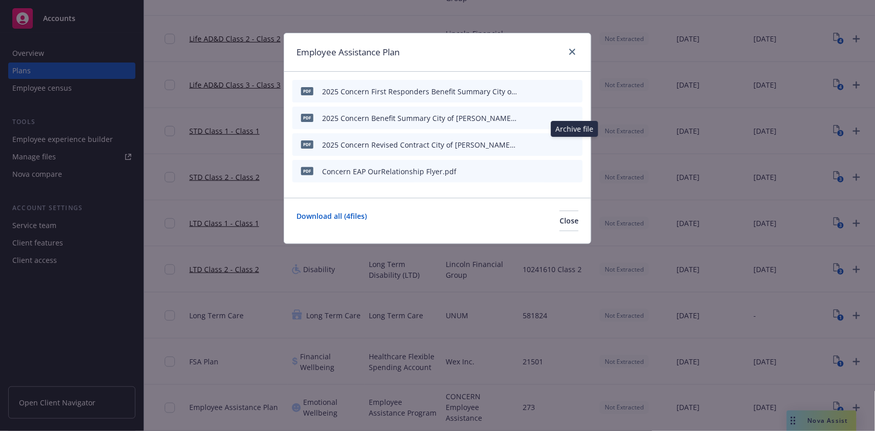
click at [574, 141] on icon "archive file" at bounding box center [573, 144] width 7 height 8
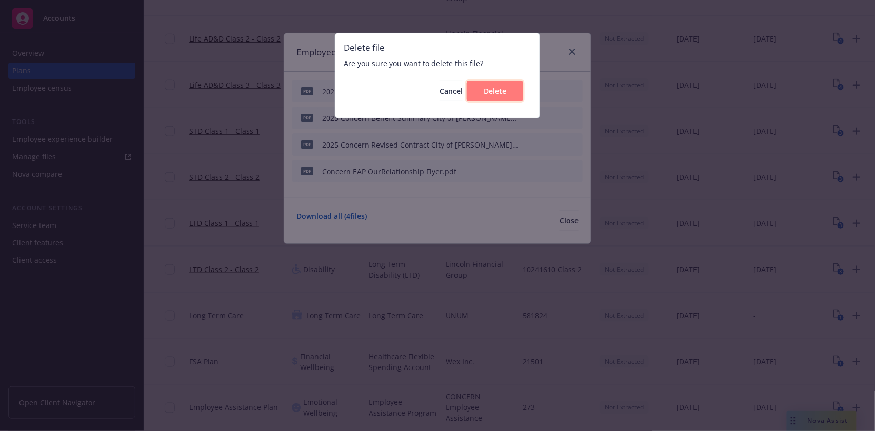
click at [499, 87] on span "Delete" at bounding box center [495, 91] width 23 height 10
